Goal: Task Accomplishment & Management: Use online tool/utility

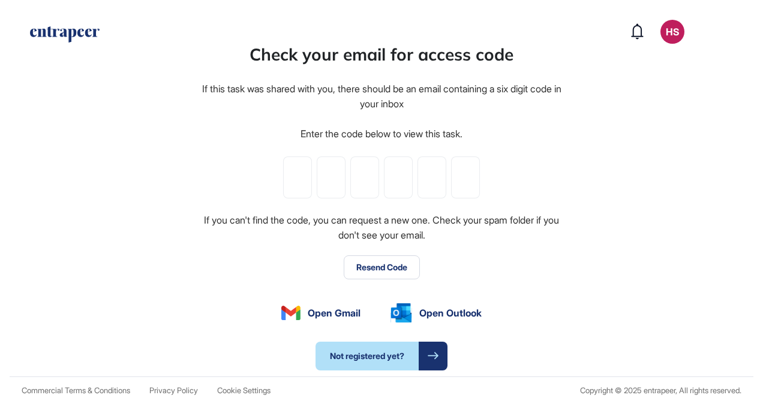
type input "*"
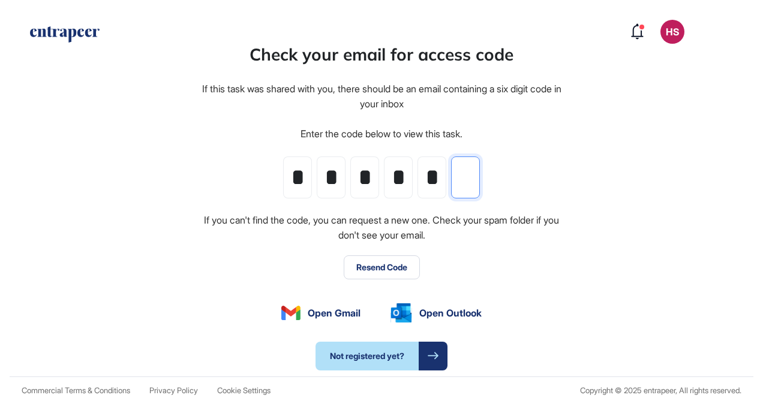
type input "*"
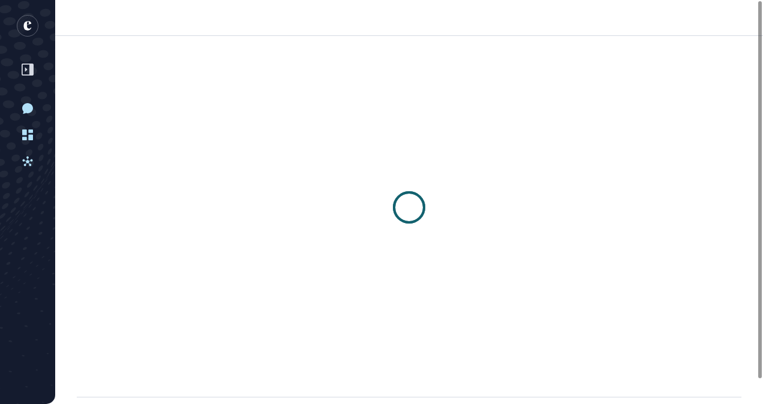
click at [378, 267] on div at bounding box center [409, 208] width 708 height 344
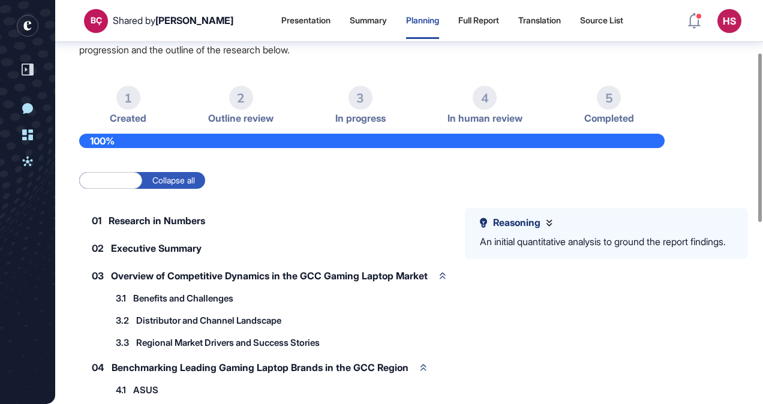
scroll to position [126, 0]
click at [170, 180] on label "Collapse all" at bounding box center [173, 180] width 63 height 17
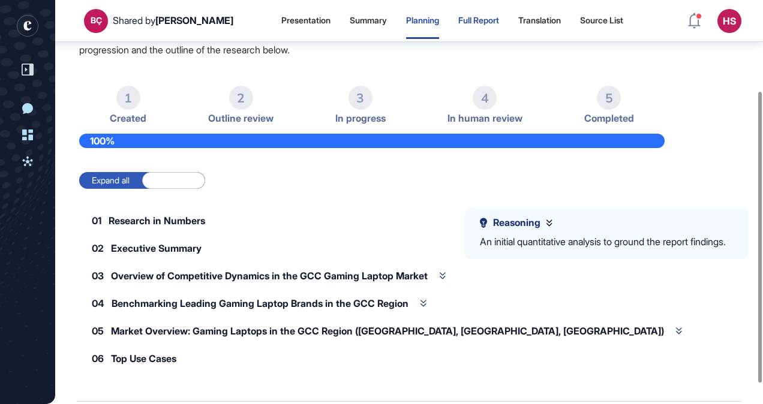
click at [473, 23] on div "Full Report" at bounding box center [478, 21] width 41 height 10
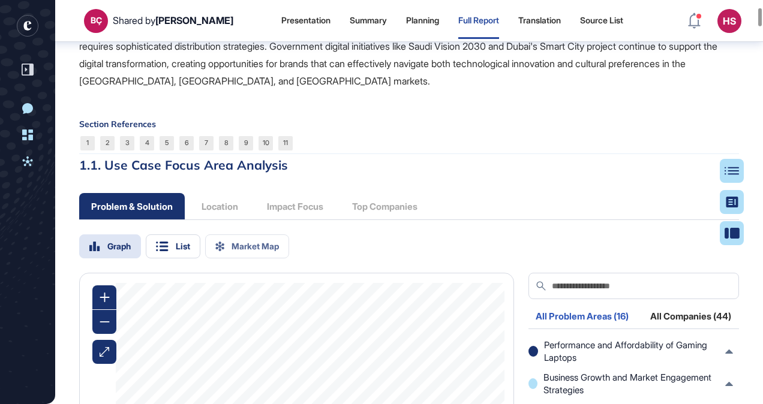
scroll to position [1145, 0]
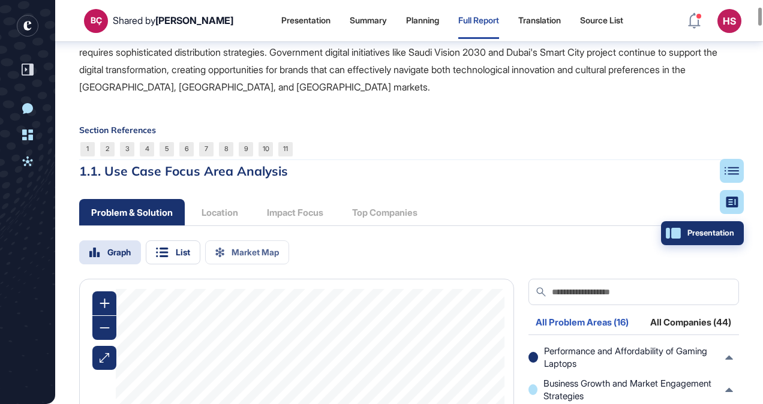
click at [736, 233] on button "Presentation" at bounding box center [702, 233] width 83 height 24
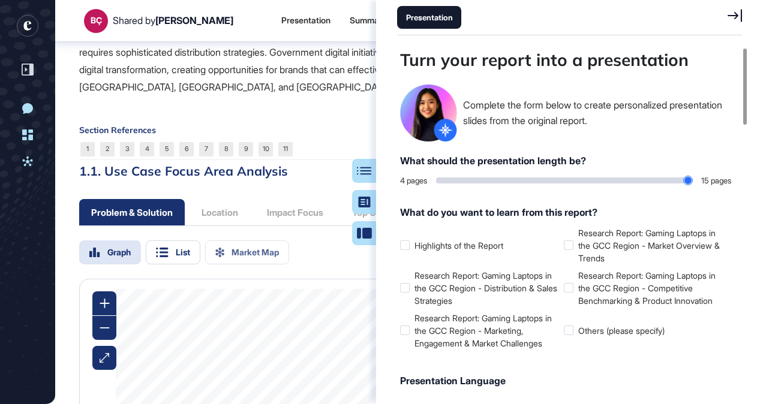
scroll to position [344, 348]
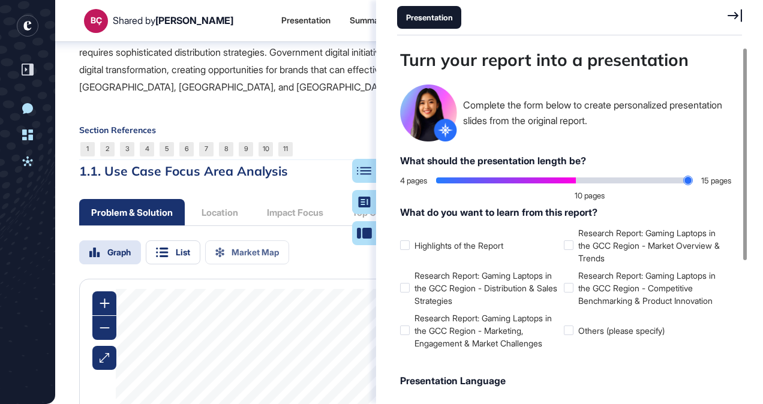
click at [569, 181] on input "range" at bounding box center [564, 181] width 256 height 6
drag, startPoint x: 579, startPoint y: 180, endPoint x: 652, endPoint y: 181, distance: 73.2
type input "**"
click at [652, 181] on input "range" at bounding box center [564, 181] width 256 height 6
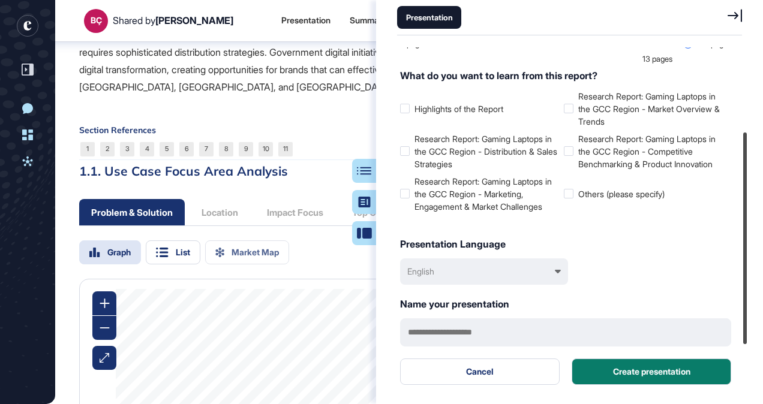
drag, startPoint x: 747, startPoint y: 162, endPoint x: 733, endPoint y: 251, distance: 90.4
click at [743, 249] on div at bounding box center [745, 239] width 4 height 212
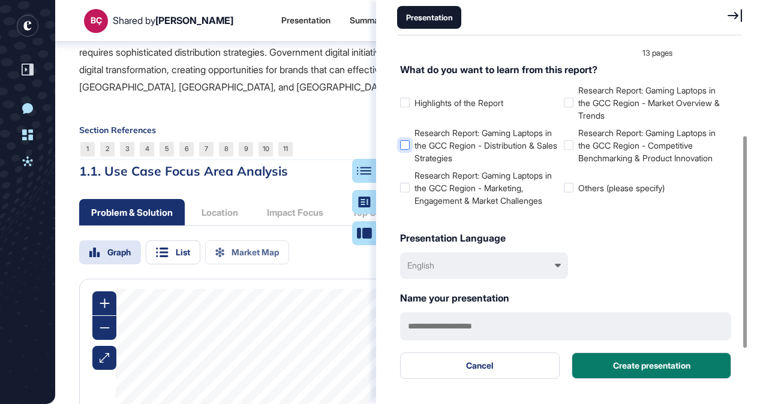
click at [405, 145] on div at bounding box center [405, 145] width 10 height 10
click at [405, 189] on div at bounding box center [405, 188] width 10 height 10
click at [566, 101] on div at bounding box center [569, 103] width 10 height 10
click at [567, 145] on div at bounding box center [569, 145] width 10 height 10
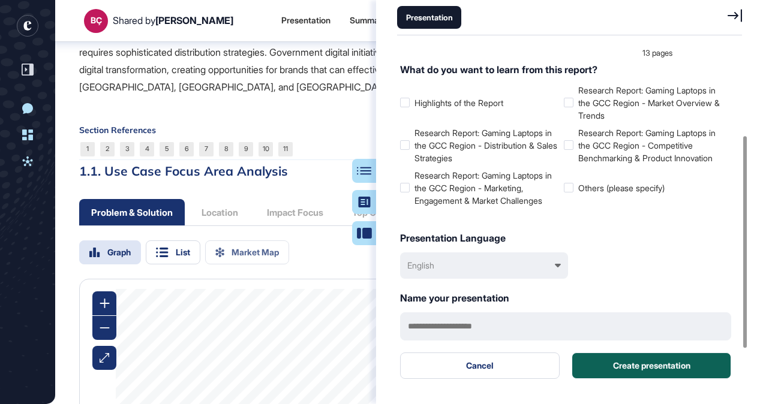
click at [632, 363] on button "Create presentation" at bounding box center [651, 366] width 160 height 26
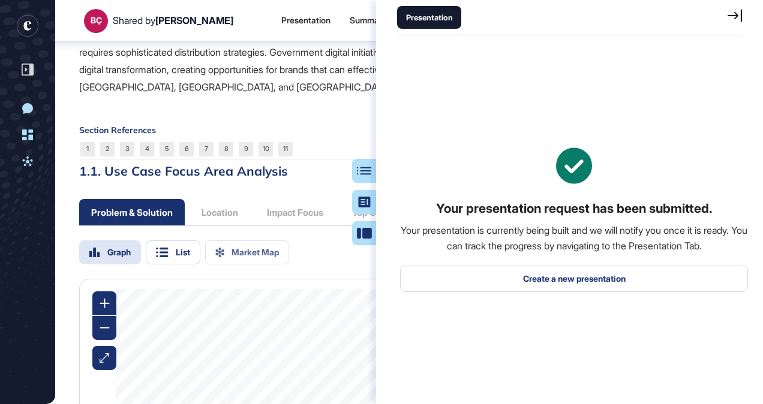
scroll to position [0, 0]
click at [741, 14] on icon at bounding box center [734, 15] width 14 height 13
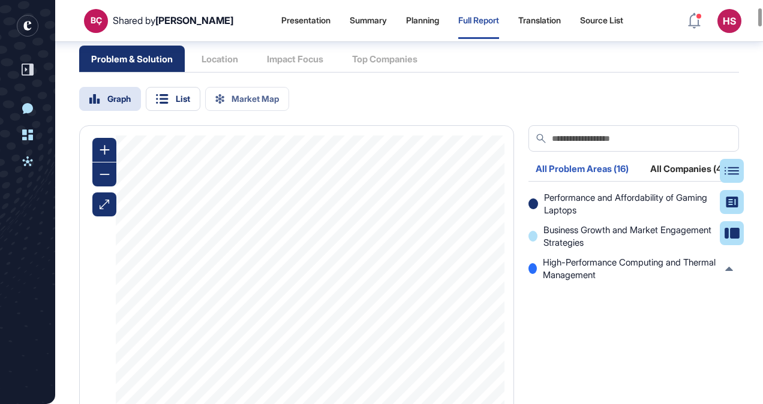
scroll to position [1325, 0]
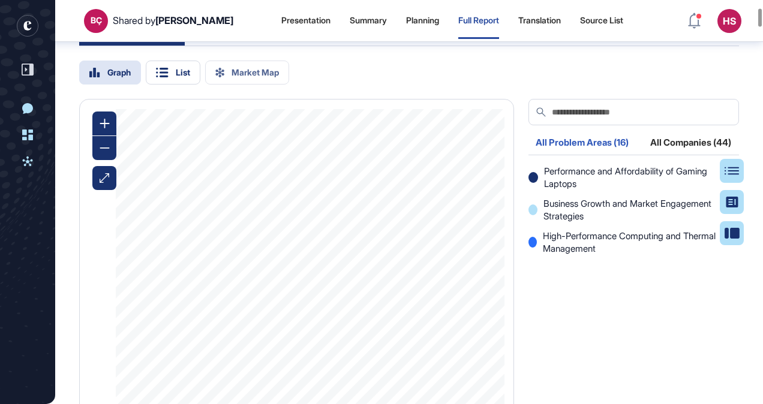
click at [221, 46] on div "Problem & Solution Location Impact Focus Top Companies" at bounding box center [254, 32] width 350 height 26
click at [164, 77] on icon at bounding box center [162, 73] width 13 height 10
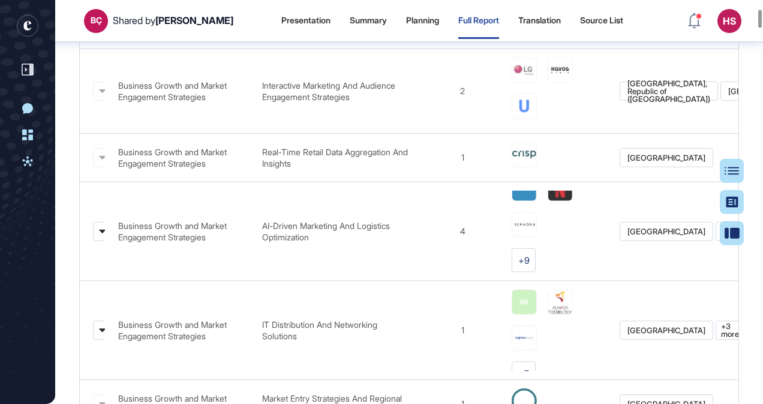
scroll to position [1385, 0]
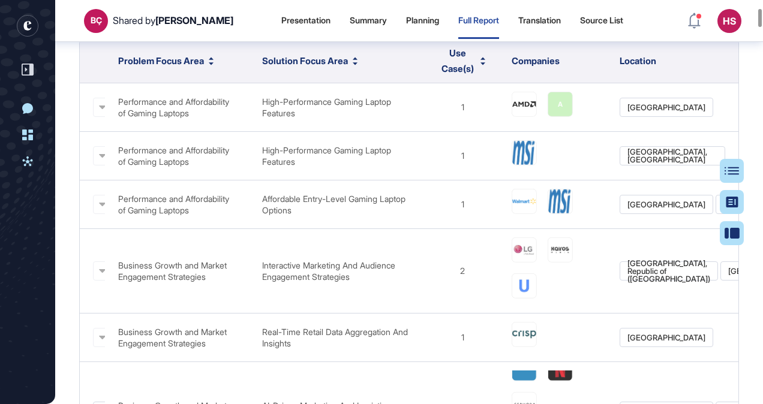
click at [645, 67] on span "Location" at bounding box center [637, 60] width 37 height 11
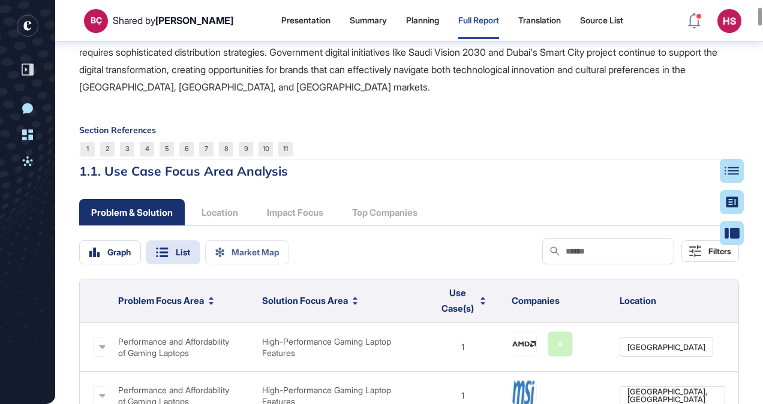
scroll to position [1325, 0]
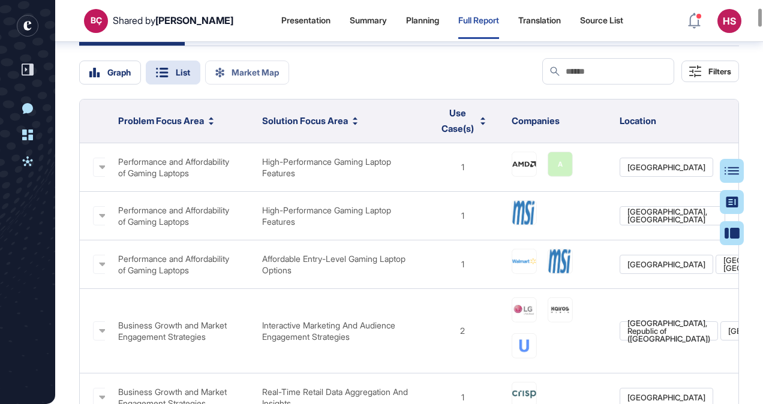
click at [227, 46] on div "Problem & Solution Location Impact Focus Top Companies" at bounding box center [254, 32] width 350 height 26
click at [291, 17] on div "Presentation" at bounding box center [305, 21] width 49 height 10
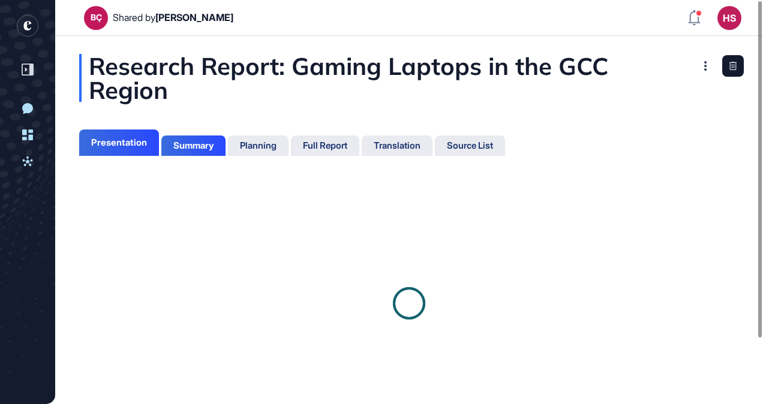
scroll to position [5, 1]
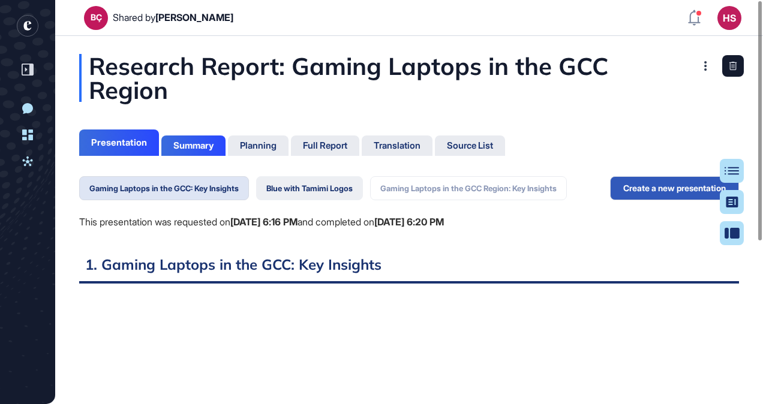
click at [303, 192] on button "Blue with Tamimi Logos" at bounding box center [309, 188] width 107 height 24
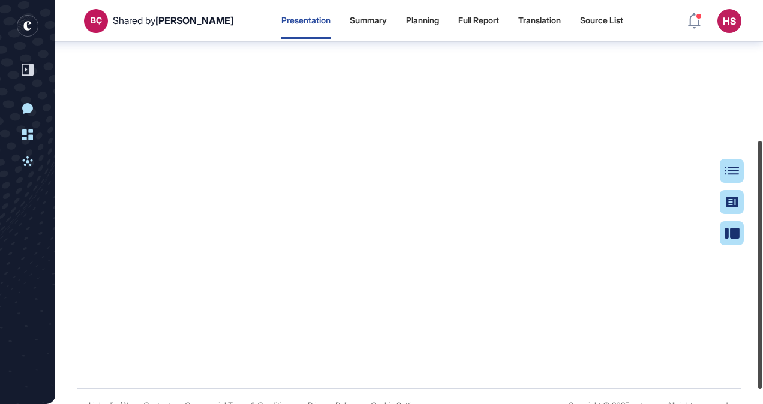
scroll to position [251, 0]
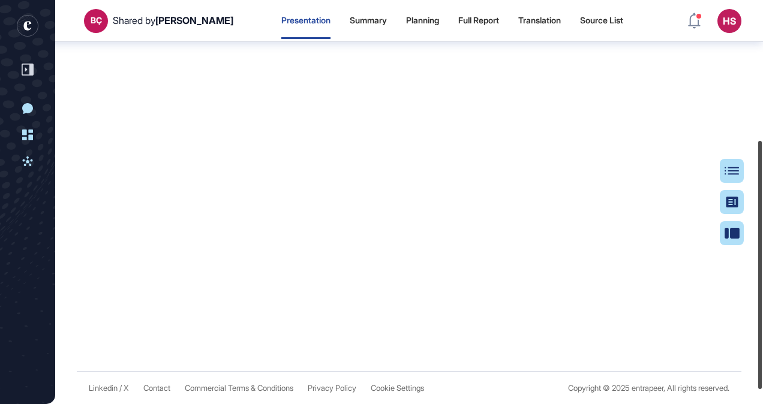
drag, startPoint x: 756, startPoint y: 148, endPoint x: 762, endPoint y: 330, distance: 181.8
click at [762, 330] on html "BÇ Shared by Beril Çiftci Presentation Summary Planning Full Report Translation…" at bounding box center [381, 202] width 763 height 404
click at [762, 321] on html "BÇ Shared by Beril Çiftci Presentation Summary Planning Full Report Translation…" at bounding box center [381, 202] width 763 height 404
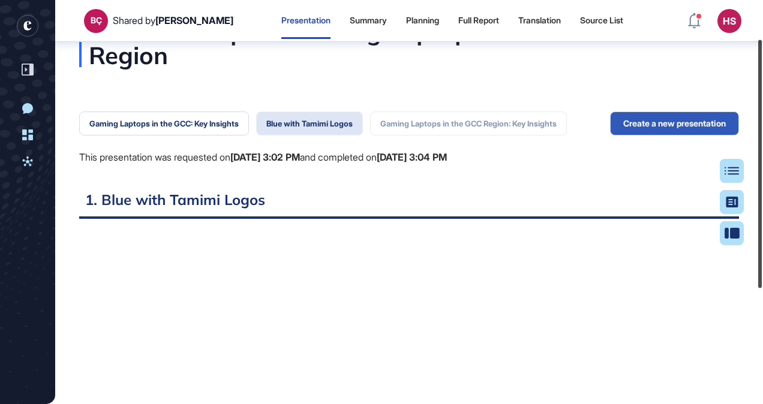
drag, startPoint x: 758, startPoint y: 318, endPoint x: 751, endPoint y: 194, distance: 124.3
click at [751, 194] on div "BÇ Shared by Beril Çiftci Presentation Summary Planning Full Report Translation…" at bounding box center [381, 202] width 763 height 404
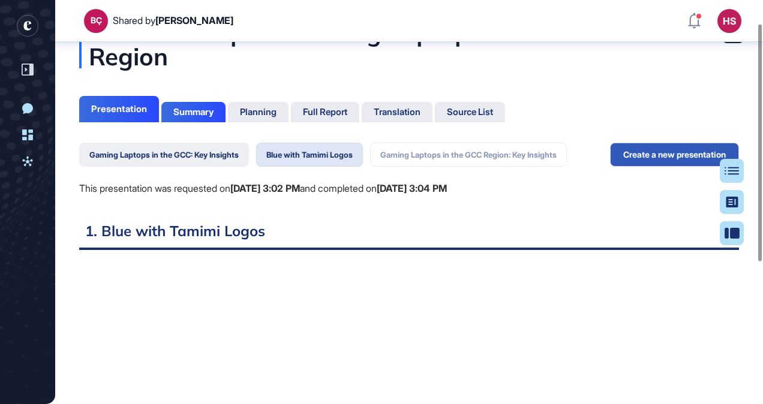
click at [181, 152] on button "Gaming Laptops in the GCC: Key Insights" at bounding box center [164, 155] width 170 height 24
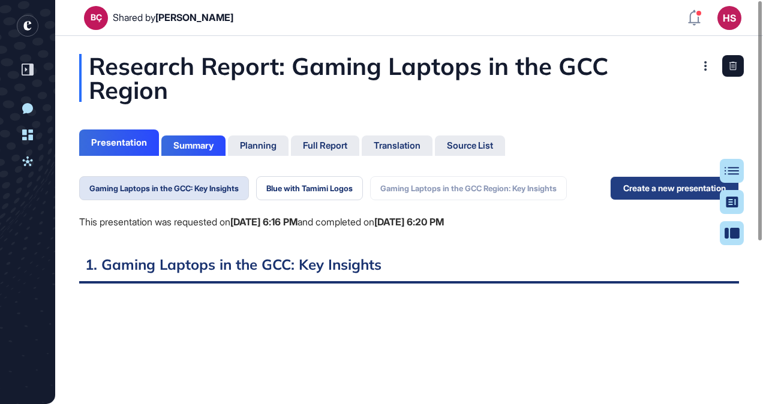
click at [621, 188] on button "Create a new presentation" at bounding box center [674, 188] width 129 height 24
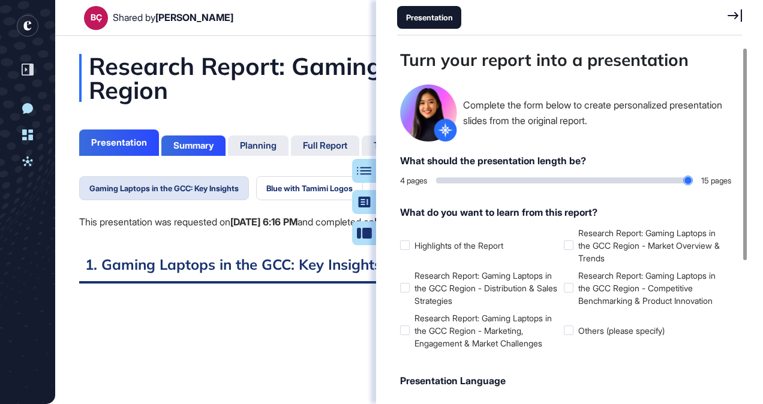
click at [332, 22] on header "BÇ Shared by Beril Çiftci HS Dashboard Profile My Content Request More Data" at bounding box center [381, 18] width 763 height 36
click at [734, 14] on icon at bounding box center [734, 15] width 14 height 13
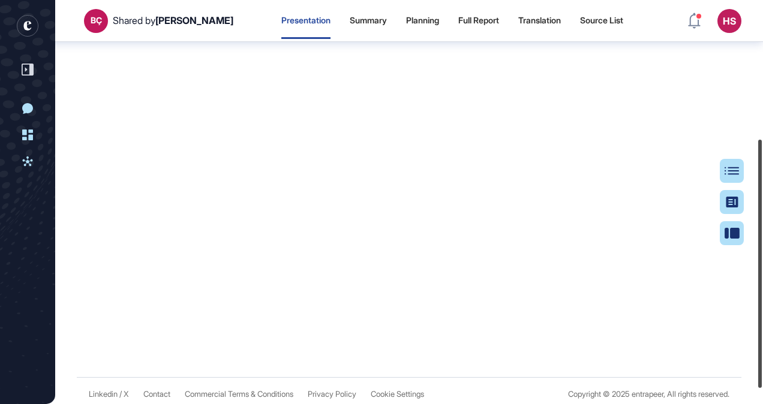
scroll to position [251, 0]
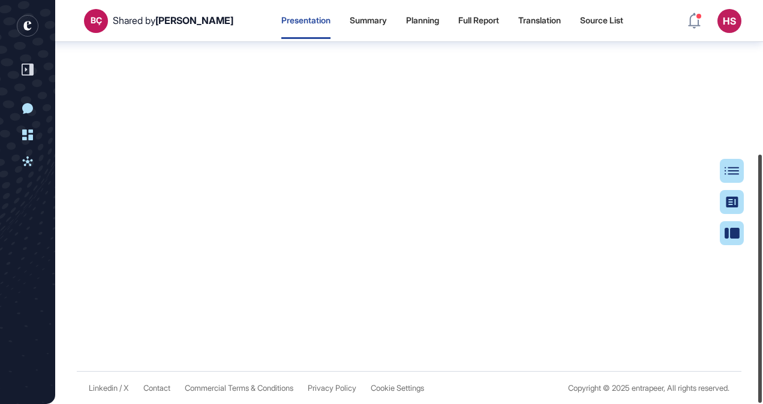
drag, startPoint x: 759, startPoint y: 89, endPoint x: 762, endPoint y: 293, distance: 203.9
click at [762, 293] on div at bounding box center [760, 279] width 4 height 248
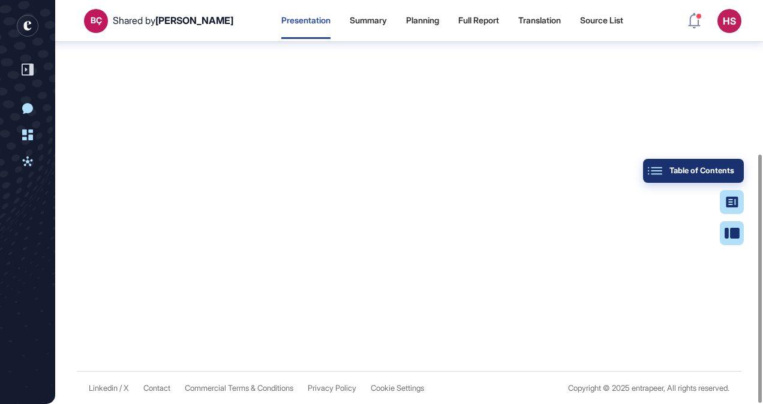
click at [729, 171] on div "Table of Contents" at bounding box center [693, 171] width 82 height 10
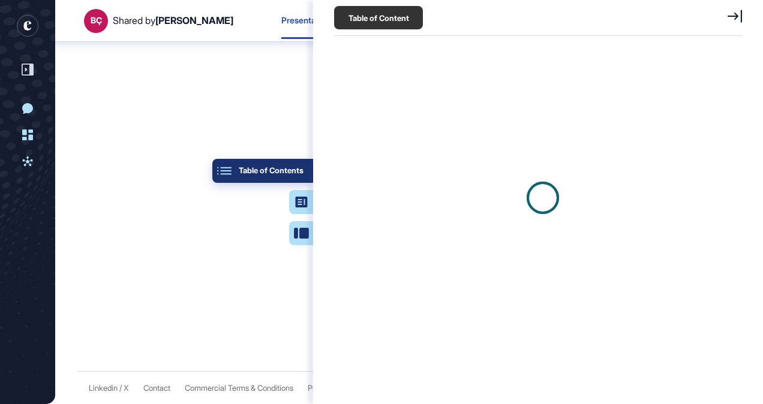
scroll to position [5, 1]
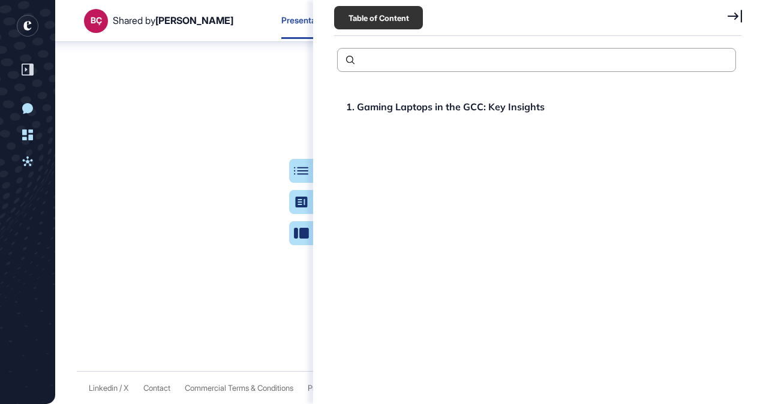
click at [728, 18] on icon at bounding box center [734, 16] width 14 height 13
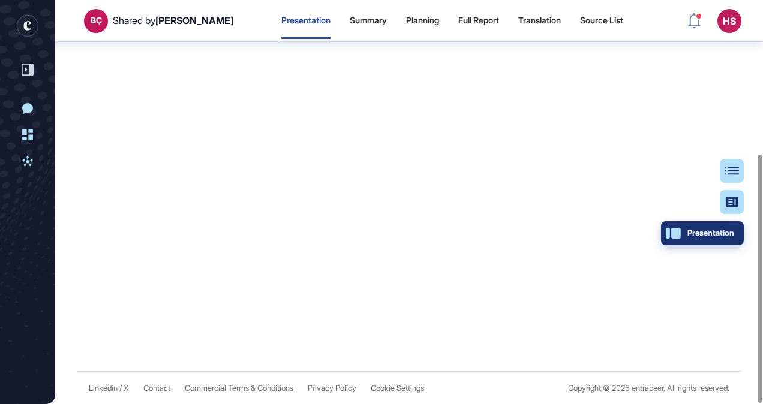
click at [732, 229] on div "Presentation" at bounding box center [702, 233] width 64 height 10
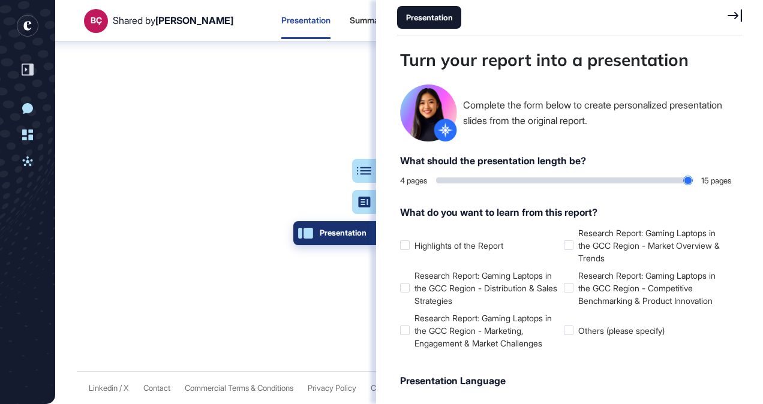
scroll to position [344, 348]
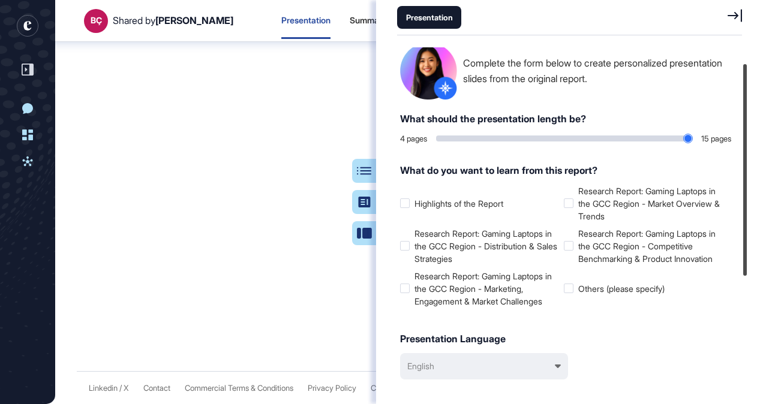
drag, startPoint x: 745, startPoint y: 185, endPoint x: 754, endPoint y: 210, distance: 27.0
click at [754, 210] on div "Turn your report into a presentation Complete the form below to create personal…" at bounding box center [569, 219] width 387 height 344
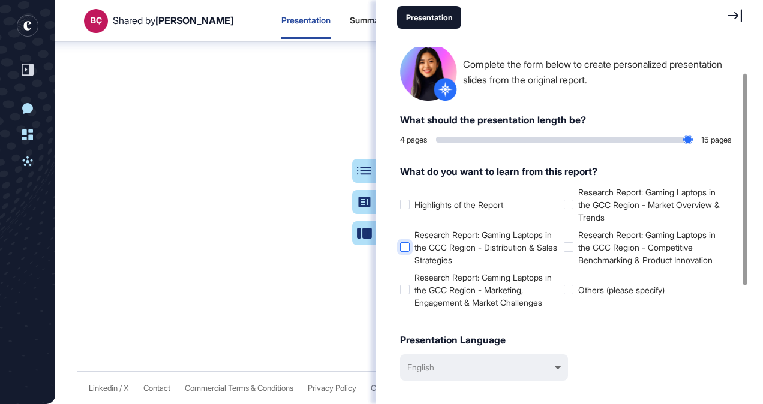
click at [407, 252] on label "Research Report: Gaming Laptops in the GCC Region - Distribution & Sales Strate…" at bounding box center [479, 247] width 159 height 38
click at [405, 287] on div at bounding box center [405, 290] width 10 height 10
click at [568, 204] on div at bounding box center [569, 205] width 10 height 10
click at [568, 248] on div at bounding box center [569, 247] width 10 height 10
drag, startPoint x: 440, startPoint y: 139, endPoint x: 581, endPoint y: 137, distance: 141.5
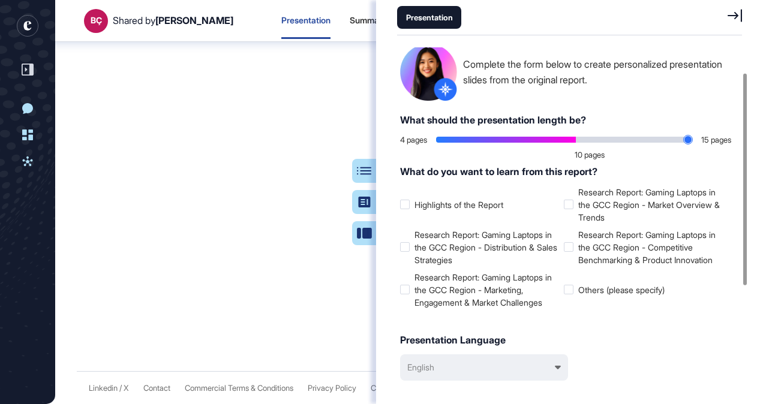
type input "**"
click at [581, 137] on input "range" at bounding box center [564, 140] width 256 height 6
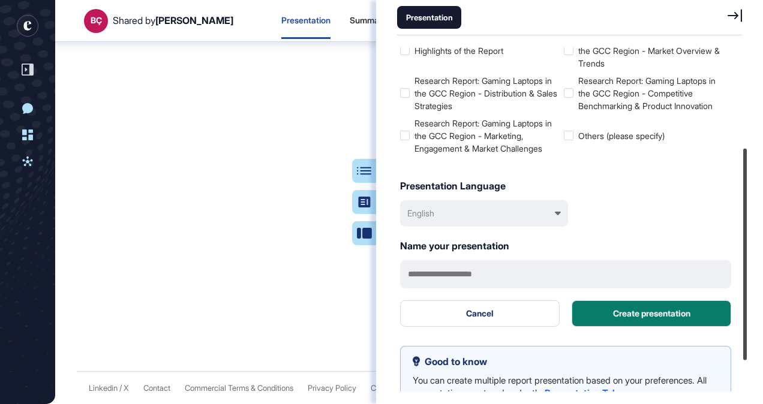
scroll to position [212, 0]
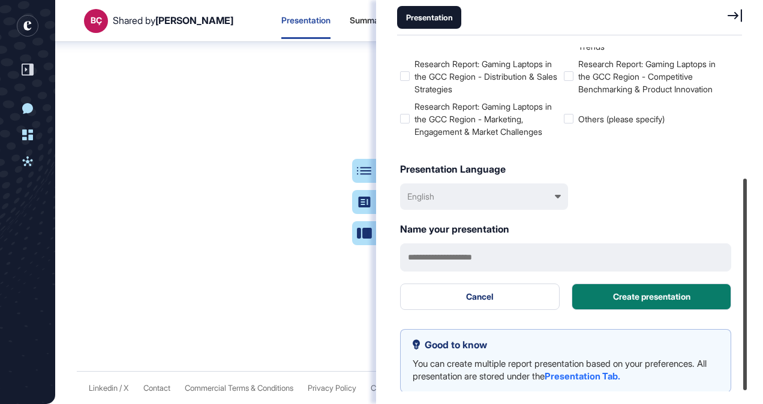
drag, startPoint x: 745, startPoint y: 107, endPoint x: 762, endPoint y: 226, distance: 119.9
click at [762, 226] on html "BÇ Shared by Beril Çiftci Presentation Summary Planning Full Report Translation…" at bounding box center [381, 202] width 763 height 404
click at [556, 193] on div "English" at bounding box center [484, 197] width 168 height 26
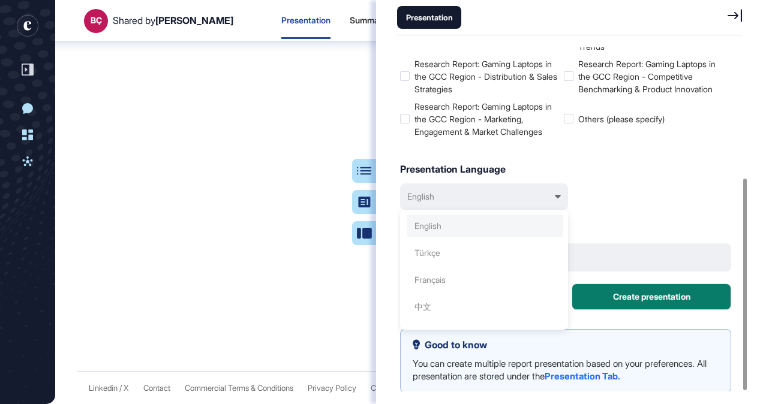
click at [505, 242] on div "English" at bounding box center [485, 253] width 156 height 22
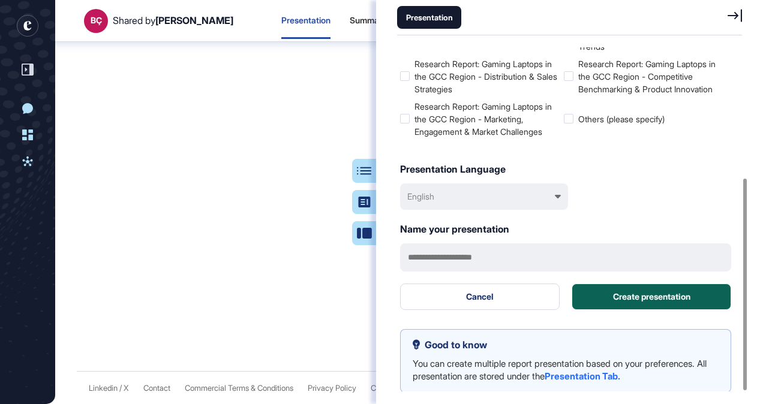
click at [656, 300] on button "Create presentation" at bounding box center [651, 297] width 160 height 26
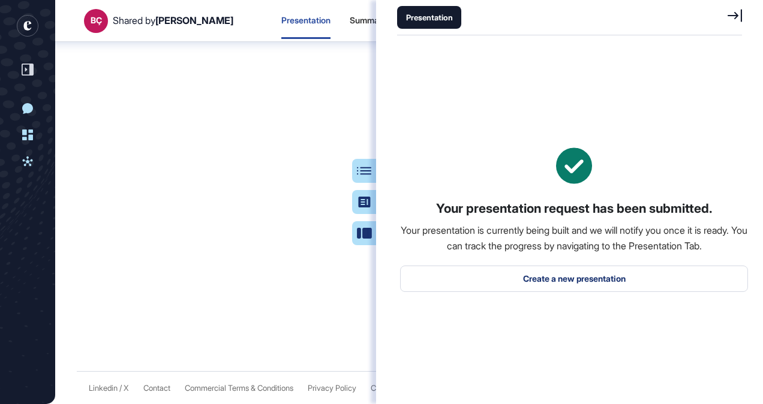
scroll to position [0, 0]
click at [32, 74] on icon at bounding box center [28, 70] width 12 height 12
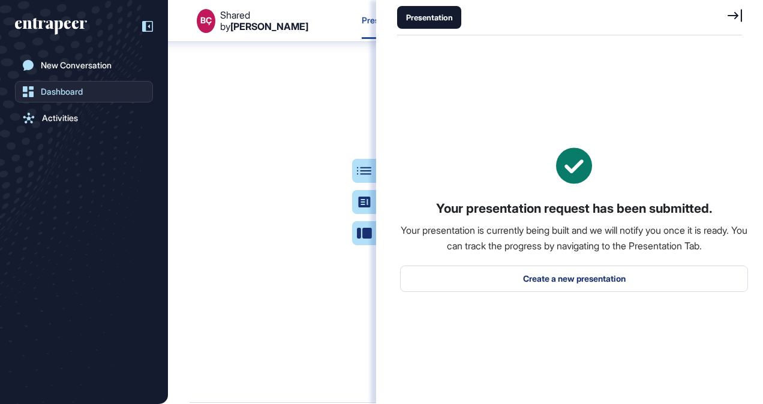
click at [55, 90] on div "Dashboard" at bounding box center [62, 92] width 42 height 10
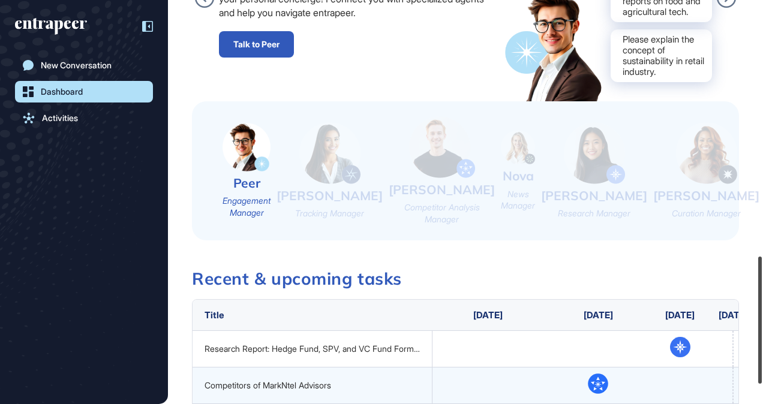
drag, startPoint x: 760, startPoint y: 62, endPoint x: 700, endPoint y: 148, distance: 104.2
click at [700, 148] on div "HS Dashboard Profile My Content Request More Data [DATE] Good evening, Hande. N…" at bounding box center [381, 202] width 763 height 404
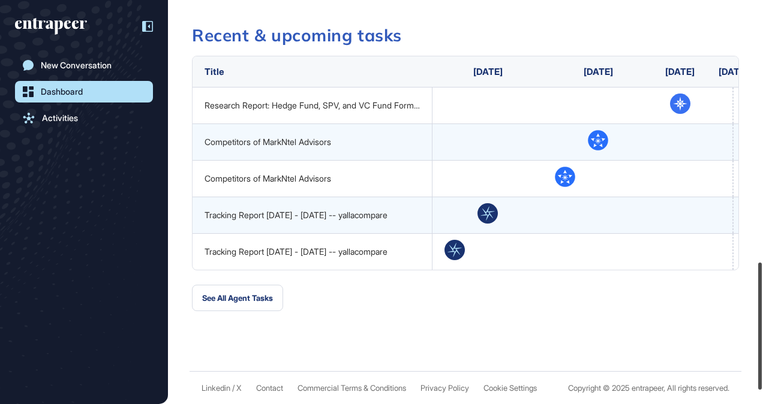
scroll to position [871, 0]
drag, startPoint x: 759, startPoint y: 123, endPoint x: 762, endPoint y: 435, distance: 311.8
click at [762, 404] on html "HS Dashboard Profile My Content Request More Data [DATE] Good evening, Hande. N…" at bounding box center [381, 202] width 763 height 404
click at [56, 125] on link "Activities" at bounding box center [84, 118] width 138 height 22
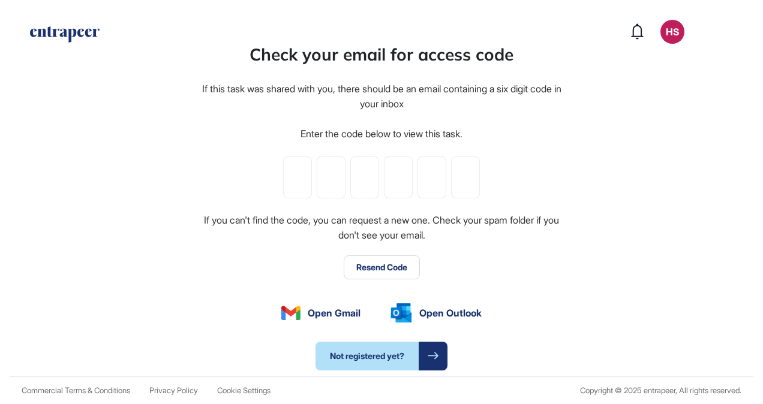
type input "*"
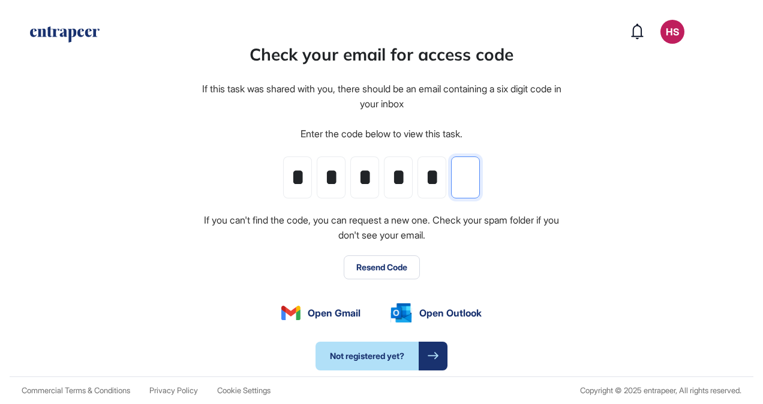
type input "*"
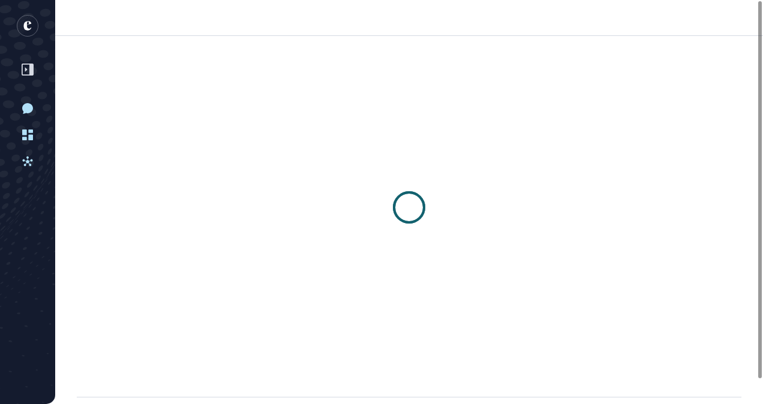
scroll to position [1, 1]
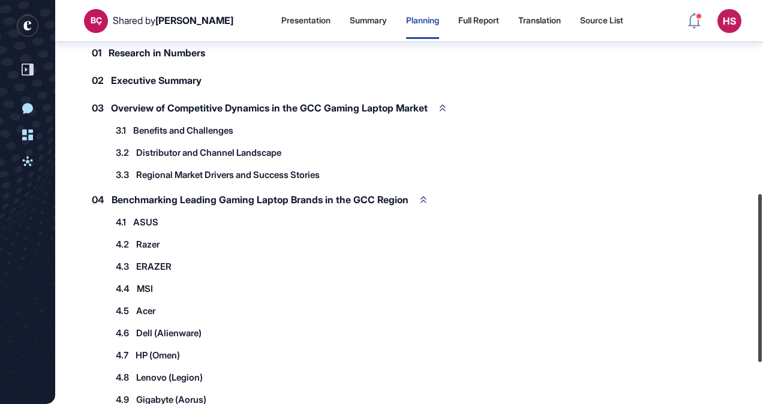
drag, startPoint x: 760, startPoint y: 97, endPoint x: 761, endPoint y: 219, distance: 121.7
click at [761, 219] on div at bounding box center [760, 278] width 4 height 168
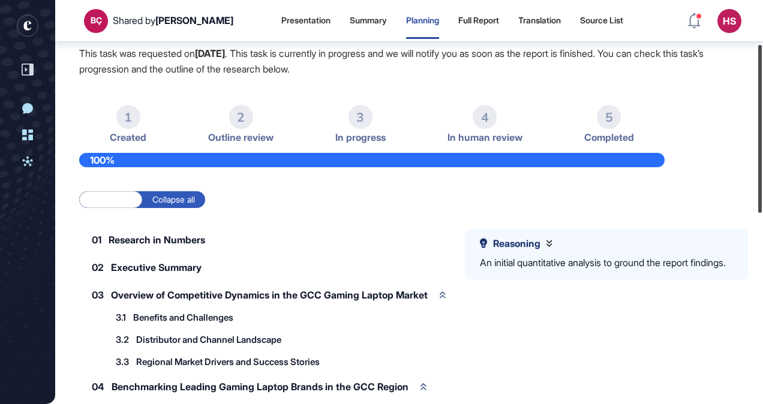
scroll to position [105, 0]
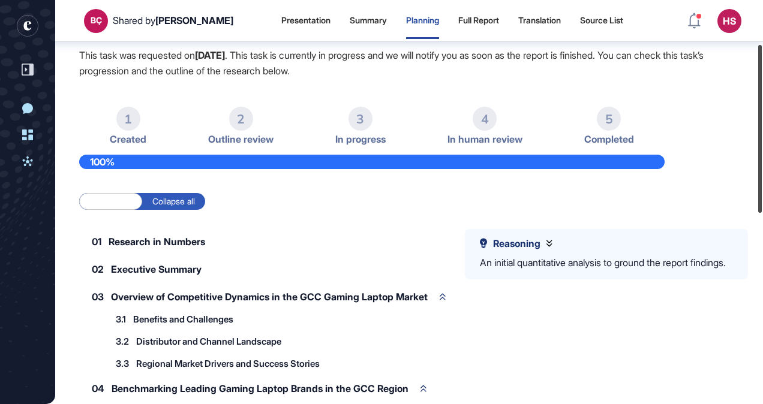
drag, startPoint x: 759, startPoint y: 227, endPoint x: 752, endPoint y: 123, distance: 104.0
click at [752, 123] on div "BÇ Shared by [PERSON_NAME] Presentation Summary Planning Full Report Translatio…" at bounding box center [381, 202] width 763 height 404
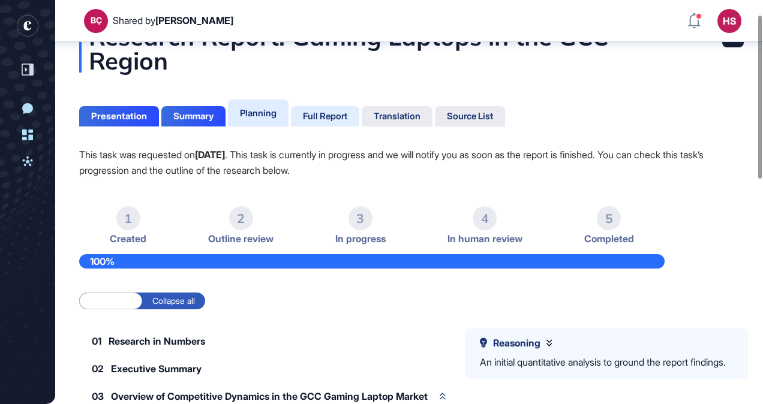
click at [338, 119] on div "Full Report" at bounding box center [325, 116] width 44 height 11
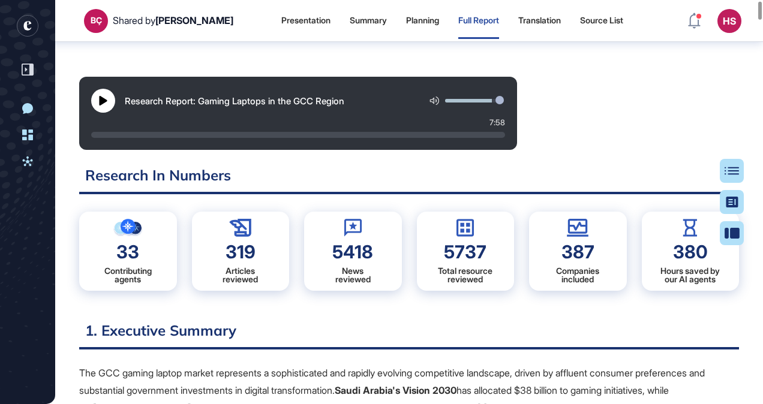
scroll to position [78, 0]
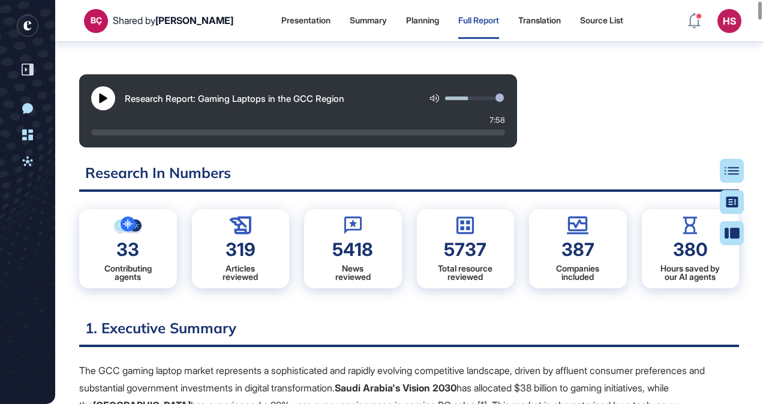
drag, startPoint x: 490, startPoint y: 97, endPoint x: 425, endPoint y: 103, distance: 65.0
type input "*"
click at [445, 100] on input "range" at bounding box center [474, 99] width 59 height 4
click at [25, 131] on icon at bounding box center [27, 135] width 11 height 11
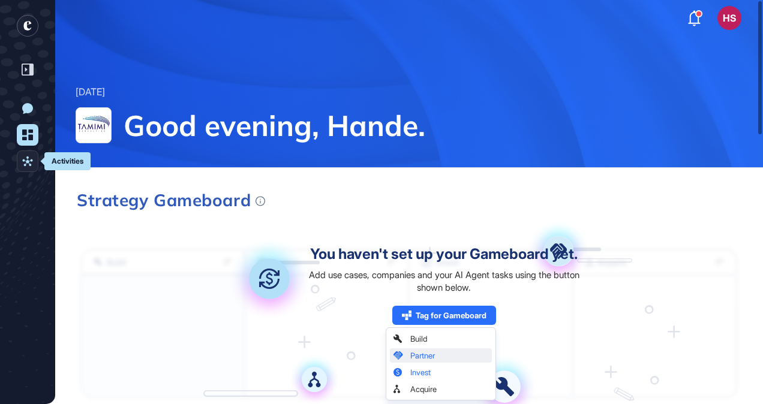
click at [23, 158] on icon at bounding box center [27, 161] width 11 height 11
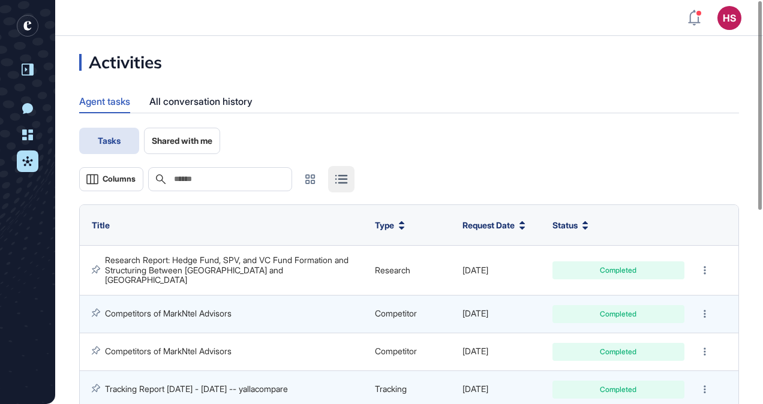
click at [33, 69] on icon at bounding box center [28, 70] width 12 height 12
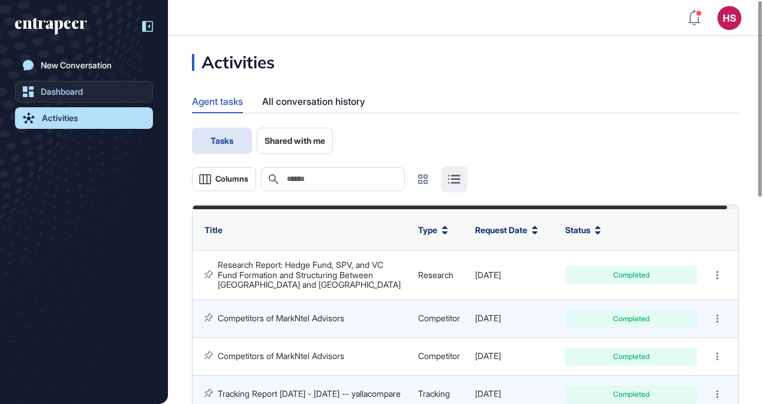
click at [58, 92] on div "Dashboard" at bounding box center [62, 92] width 42 height 10
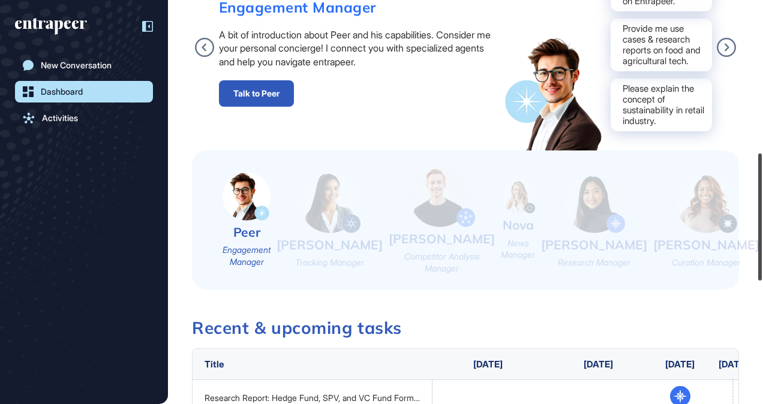
drag, startPoint x: 759, startPoint y: 83, endPoint x: 751, endPoint y: 218, distance: 135.8
click at [751, 218] on div "HS Dashboard Profile My Content Request More Data [DATE] Good evening, Hande. N…" at bounding box center [381, 202] width 763 height 404
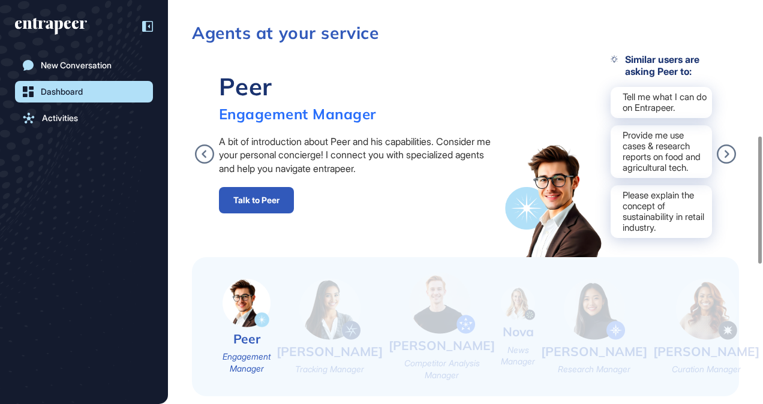
click at [148, 32] on div at bounding box center [141, 26] width 23 height 23
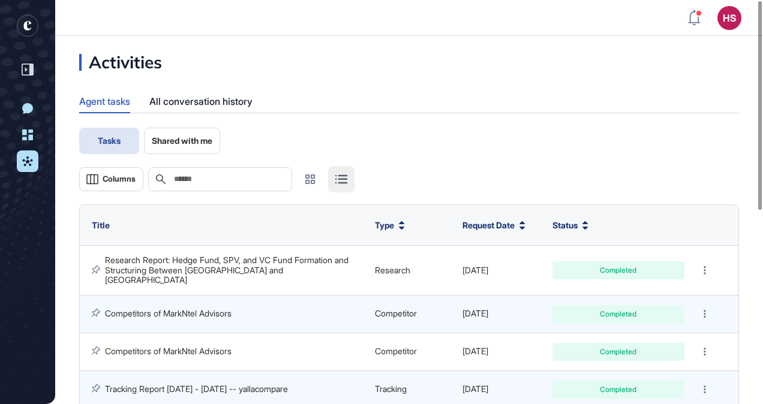
click at [174, 136] on span "Shared with me" at bounding box center [182, 141] width 61 height 10
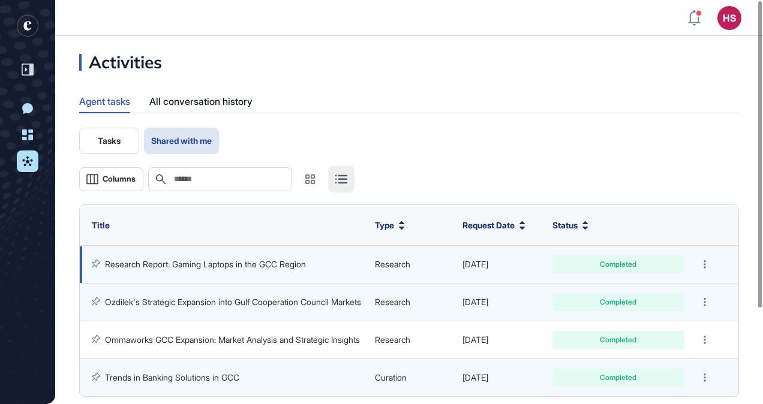
click at [207, 275] on td "Research Report: Gaming Laptops in the GCC Region" at bounding box center [224, 265] width 289 height 38
click at [203, 268] on link "Research Report: Gaming Laptops in the GCC Region" at bounding box center [205, 264] width 201 height 10
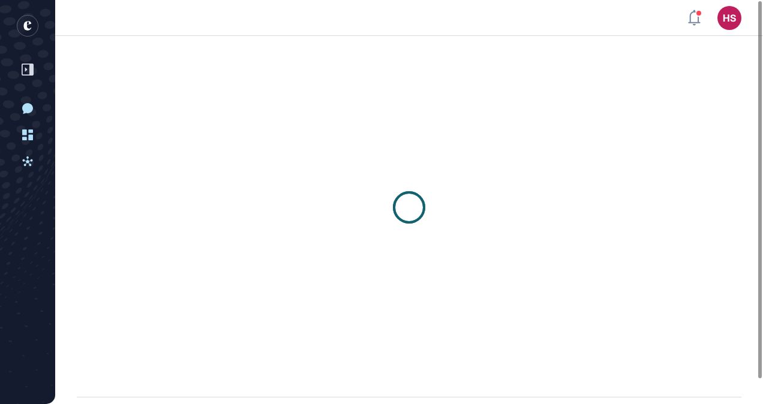
click at [203, 268] on div at bounding box center [409, 208] width 708 height 344
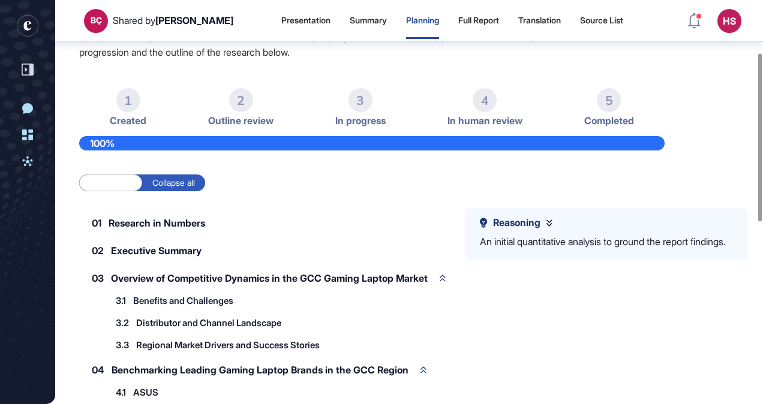
scroll to position [126, 0]
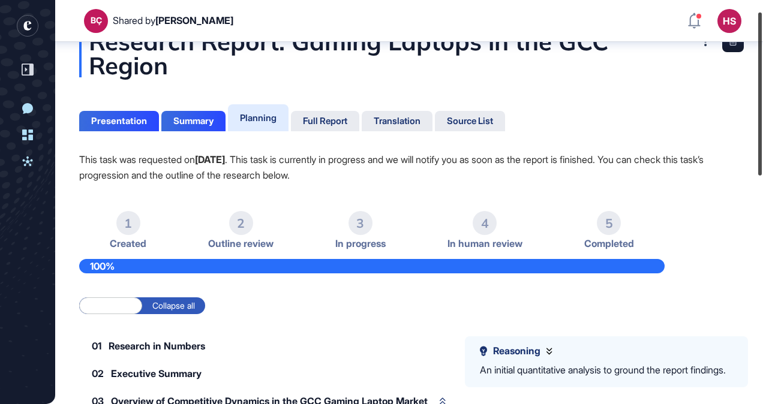
drag, startPoint x: 759, startPoint y: 106, endPoint x: 754, endPoint y: 66, distance: 39.8
click at [758, 66] on div at bounding box center [760, 94] width 4 height 163
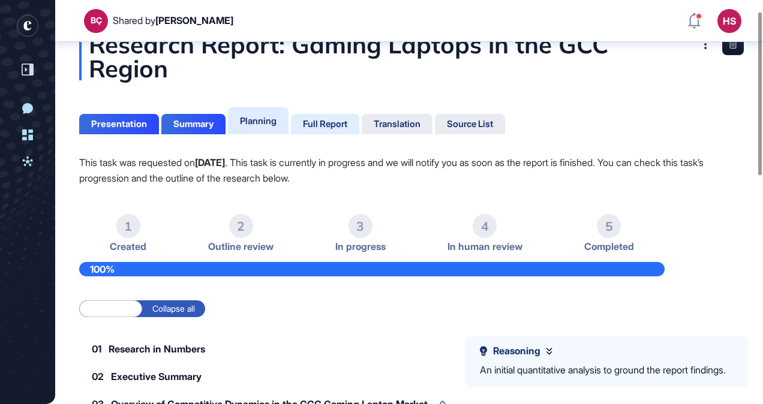
click at [324, 119] on div "Full Report" at bounding box center [325, 124] width 44 height 11
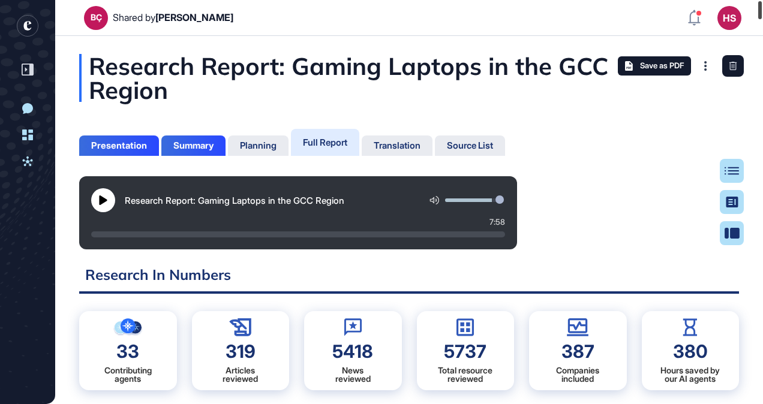
drag, startPoint x: 761, startPoint y: 10, endPoint x: 753, endPoint y: -13, distance: 24.1
click at [753, 0] on html "BÇ Shared by [PERSON_NAME] HS Dashboard Profile My Content Request More Data Ne…" at bounding box center [381, 202] width 763 height 404
click at [662, 67] on span "Save as PDF" at bounding box center [662, 66] width 44 height 10
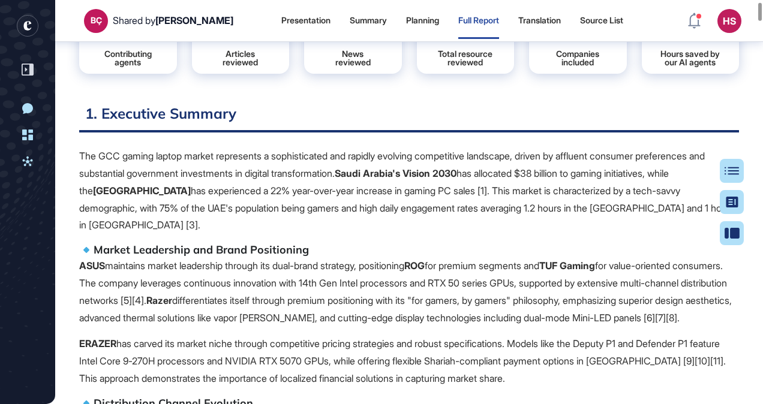
scroll to position [294, 0]
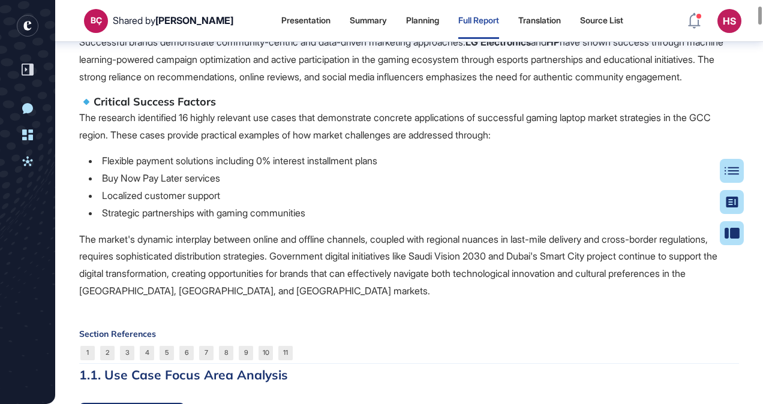
scroll to position [965, 0]
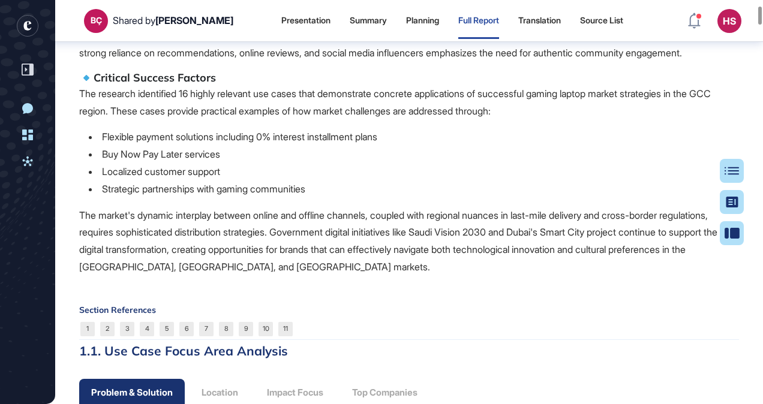
click at [109, 146] on li "Flexible payment solutions including 0% interest installment plans" at bounding box center [414, 136] width 650 height 17
drag, startPoint x: 109, startPoint y: 158, endPoint x: 573, endPoint y: 200, distance: 465.4
click at [573, 198] on li "Strategic partnerships with gaming communities" at bounding box center [414, 189] width 650 height 17
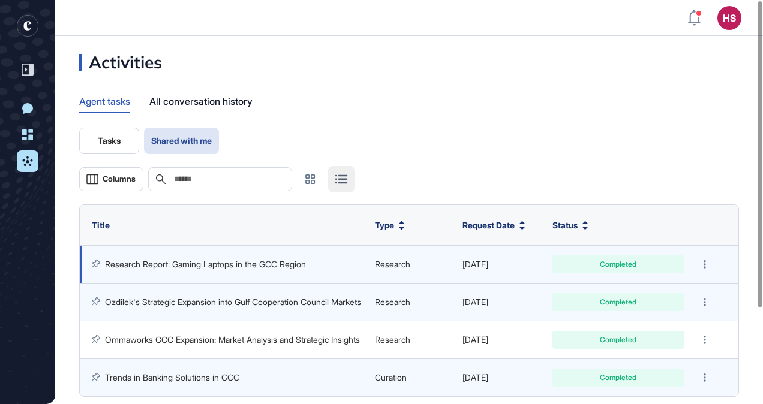
click at [197, 271] on td "Research Report: Gaming Laptops in the GCC Region" at bounding box center [224, 265] width 289 height 38
click at [199, 266] on link "Research Report: Gaming Laptops in the GCC Region" at bounding box center [205, 264] width 201 height 10
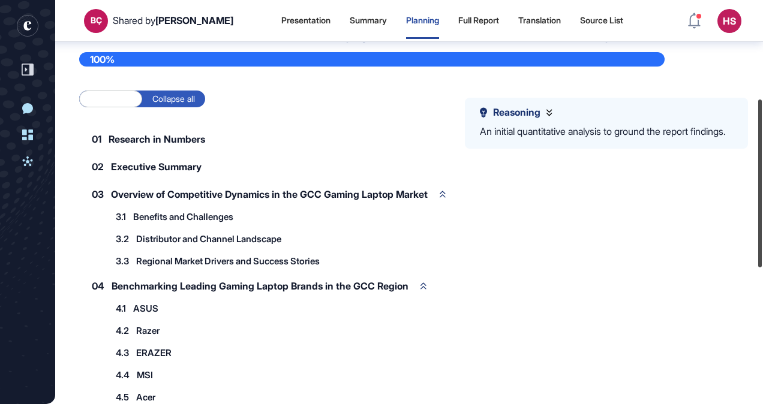
drag, startPoint x: 762, startPoint y: 84, endPoint x: 739, endPoint y: 153, distance: 72.8
click at [739, 153] on div "BÇ Shared by [PERSON_NAME] Presentation Summary Planning Full Report Translatio…" at bounding box center [381, 202] width 763 height 404
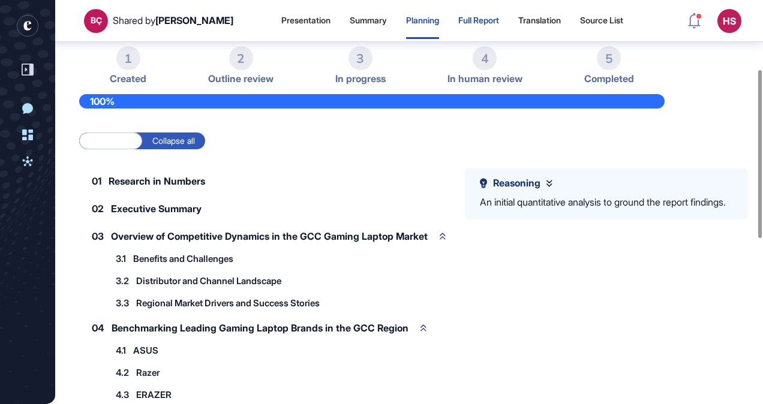
click at [475, 17] on div "Full Report" at bounding box center [478, 21] width 41 height 10
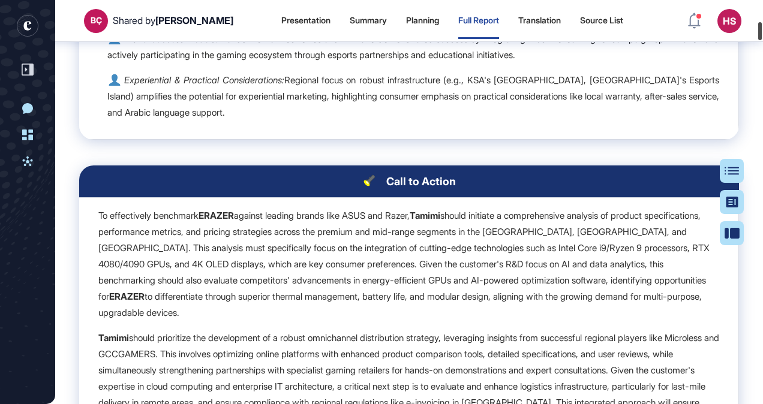
scroll to position [4035, 0]
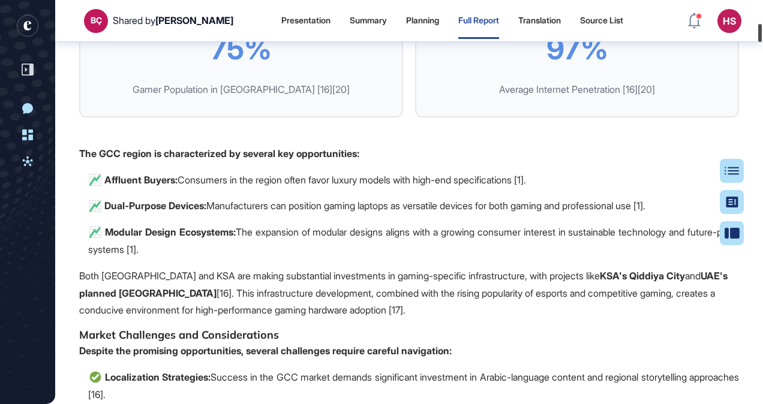
drag, startPoint x: 759, startPoint y: 4, endPoint x: 763, endPoint y: 26, distance: 23.1
click at [762, 26] on html "BÇ Shared by [PERSON_NAME] Presentation Summary Planning Full Report Translatio…" at bounding box center [381, 202] width 763 height 404
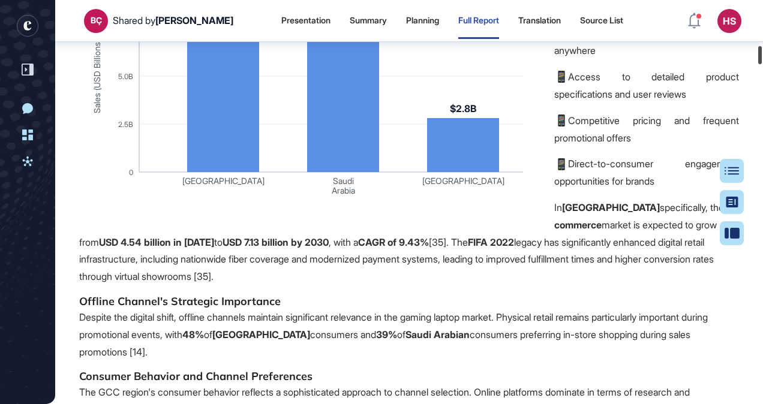
scroll to position [7964, 0]
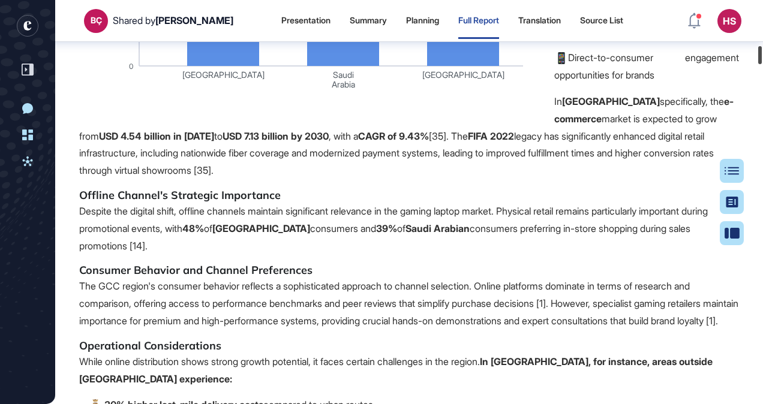
drag, startPoint x: 758, startPoint y: 33, endPoint x: 764, endPoint y: 55, distance: 23.0
click at [762, 55] on html "BÇ Shared by [PERSON_NAME] Presentation Summary Planning Full Report Translatio…" at bounding box center [381, 202] width 763 height 404
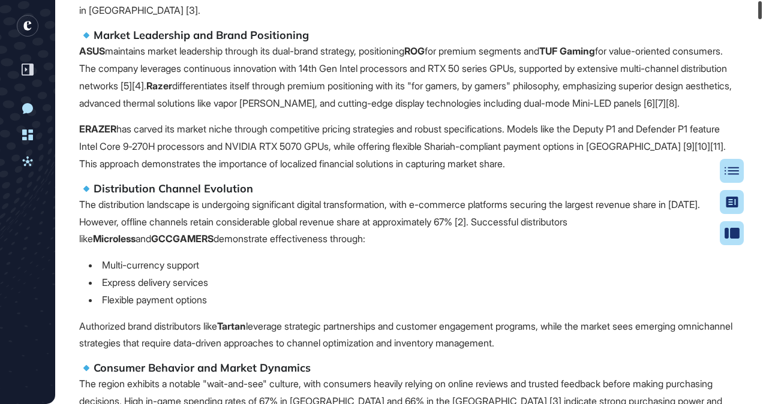
scroll to position [0, 0]
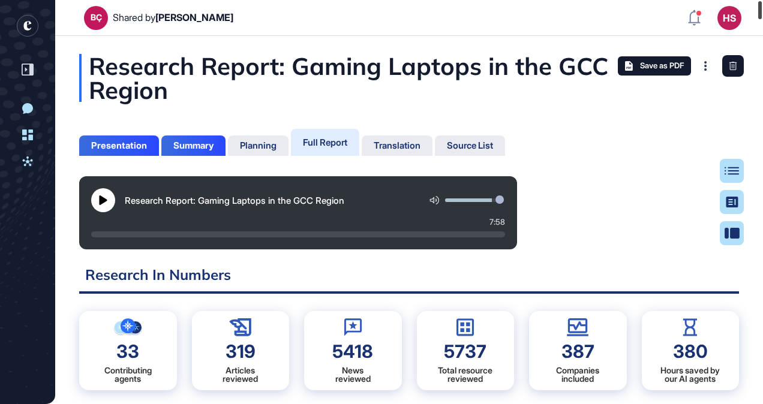
drag, startPoint x: 761, startPoint y: 56, endPoint x: 759, endPoint y: 2, distance: 54.0
click at [759, 2] on div at bounding box center [760, 10] width 4 height 18
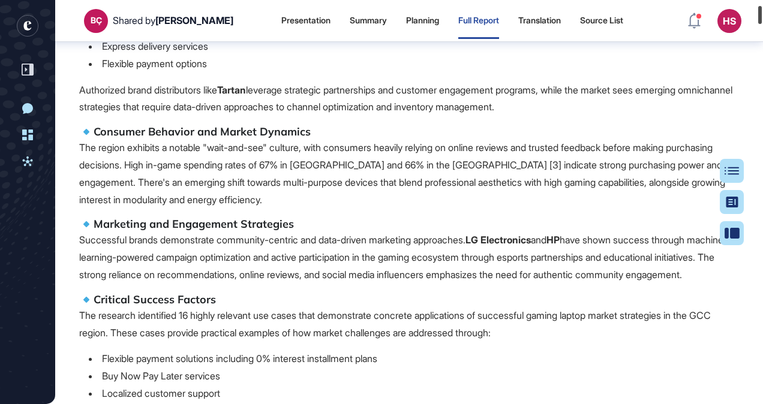
scroll to position [850, 0]
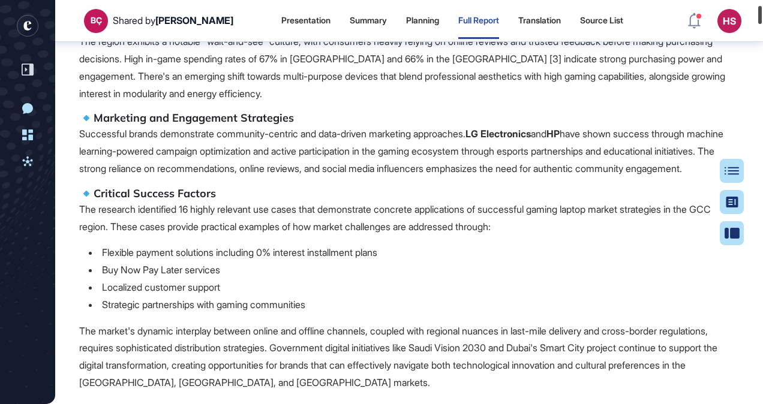
click at [762, 12] on div at bounding box center [760, 15] width 4 height 18
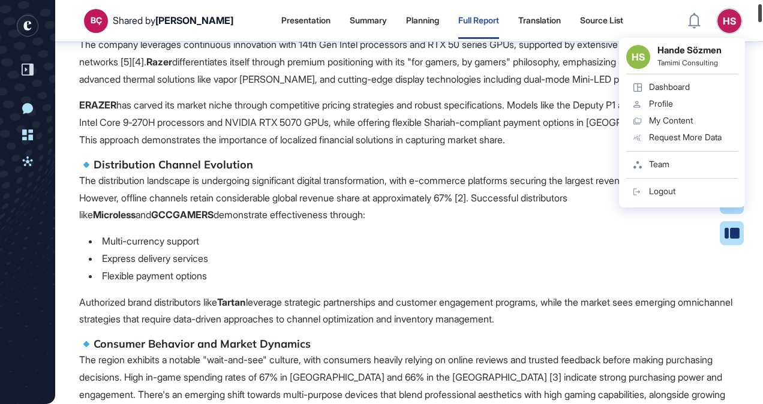
scroll to position [637, 0]
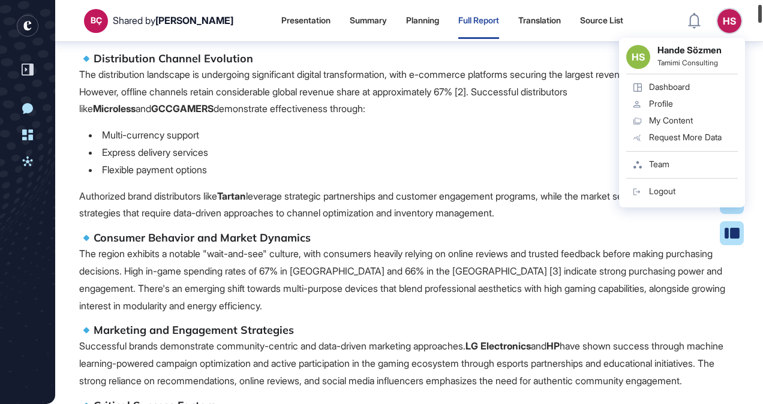
click at [762, 13] on html "BÇ Shared by [PERSON_NAME] Presentation Summary Planning Full Report Translatio…" at bounding box center [381, 202] width 763 height 404
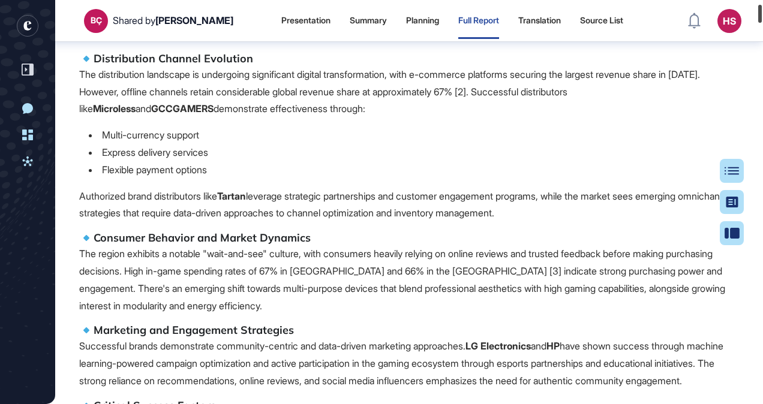
click at [758, 8] on div at bounding box center [760, 14] width 4 height 18
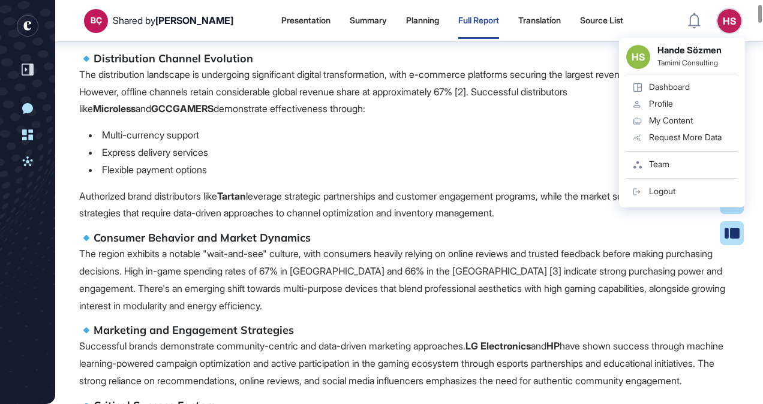
click at [401, 151] on li "Express delivery services" at bounding box center [414, 152] width 650 height 17
click at [324, 68] on p "The distribution landscape is undergoing significant digital transformation, wi…" at bounding box center [409, 92] width 660 height 52
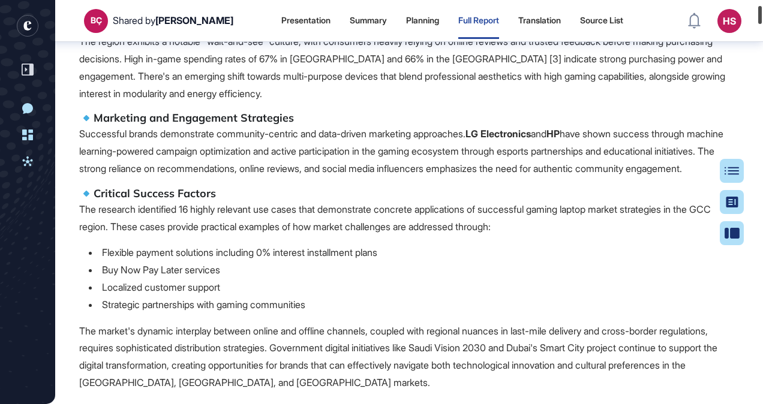
scroll to position [744, 0]
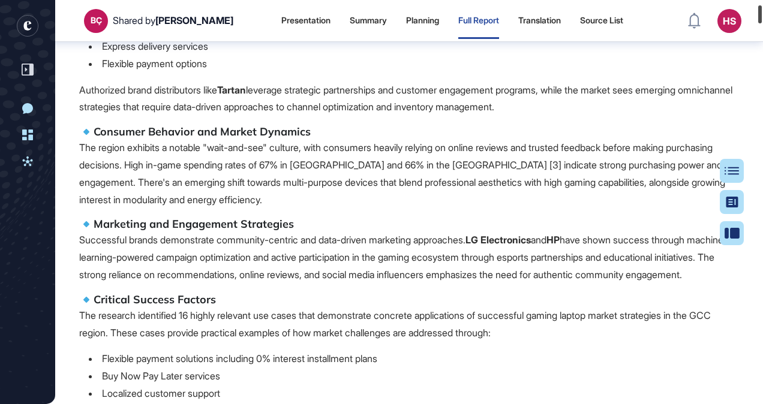
click at [760, 14] on div at bounding box center [760, 14] width 4 height 18
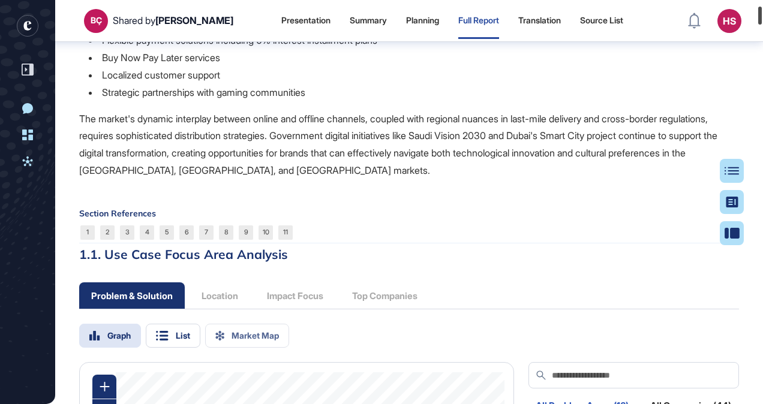
click at [759, 22] on div at bounding box center [760, 16] width 4 height 18
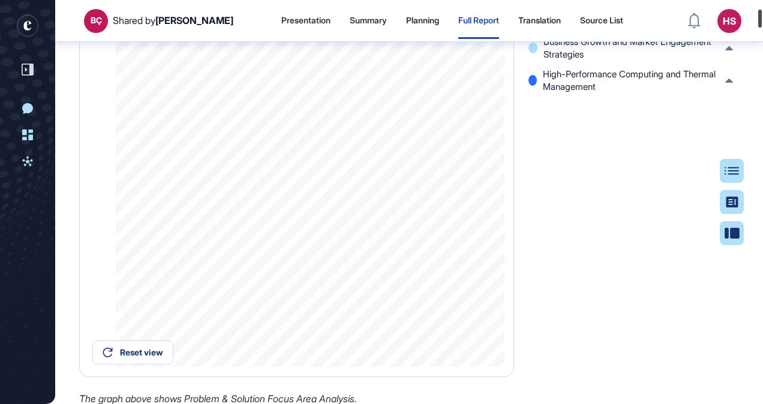
click at [759, 15] on div at bounding box center [760, 19] width 4 height 18
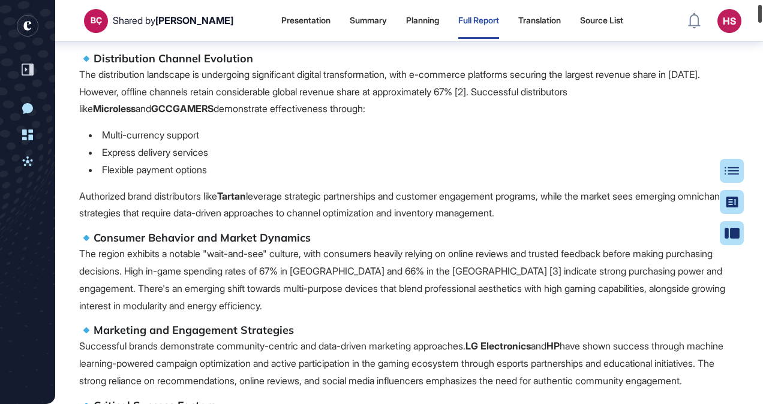
scroll to position [850, 0]
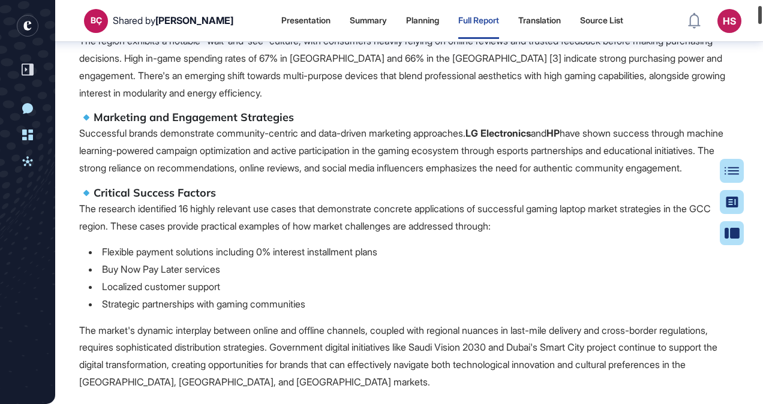
click at [759, 10] on div at bounding box center [760, 15] width 4 height 18
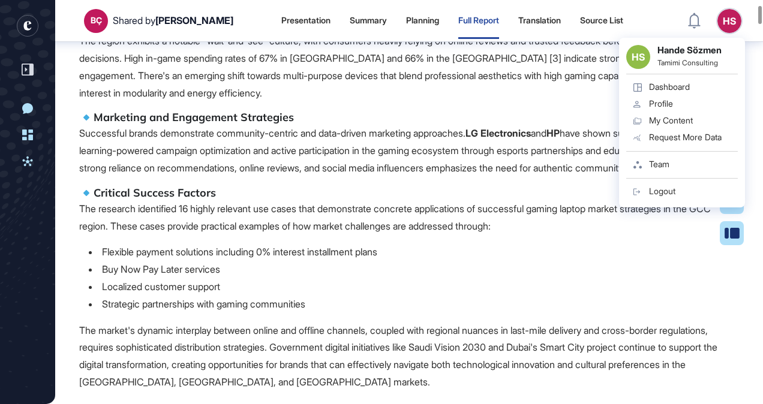
click at [367, 176] on p "Successful brands demonstrate community-centric and data-driven marketing appro…" at bounding box center [409, 151] width 660 height 52
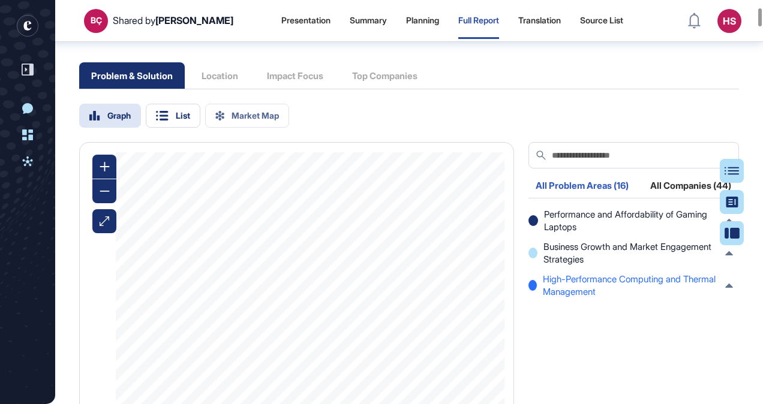
scroll to position [1306, 0]
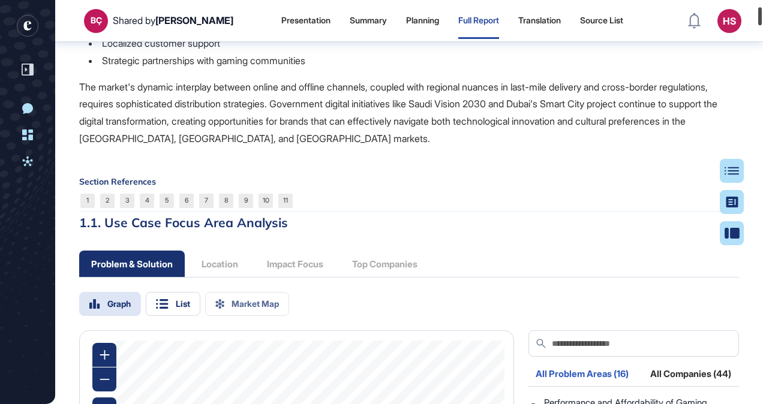
click at [762, 19] on div at bounding box center [760, 16] width 4 height 18
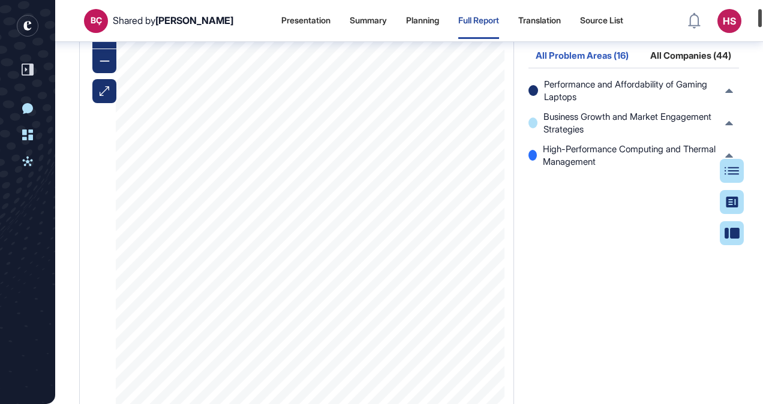
click at [760, 17] on div at bounding box center [760, 18] width 4 height 18
click at [590, 228] on div "Performance and Affordability of Gaming Laptops High-Performance Gaming Laptop …" at bounding box center [633, 261] width 210 height 366
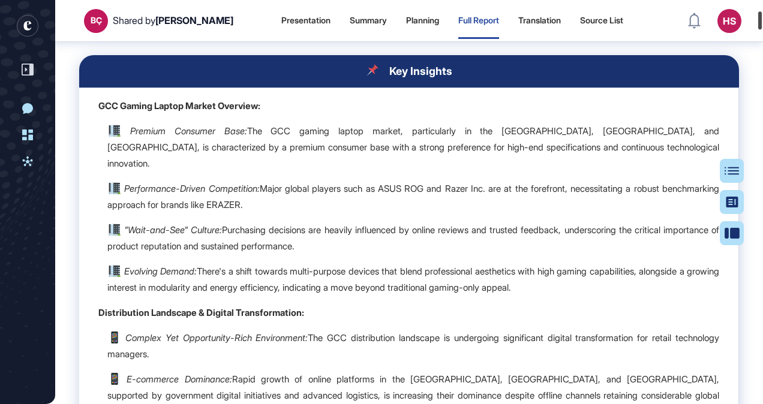
scroll to position [1837, 0]
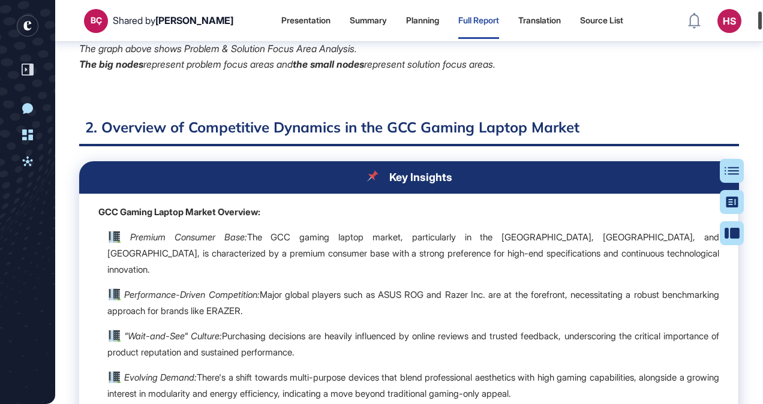
click at [759, 23] on div at bounding box center [760, 20] width 4 height 18
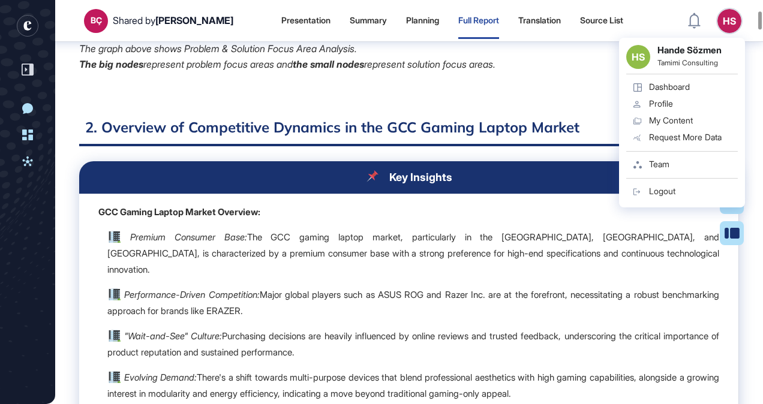
click at [323, 319] on p "Performance-Driven Competition: Major global players such as ASUS ROG and Razer…" at bounding box center [413, 303] width 612 height 32
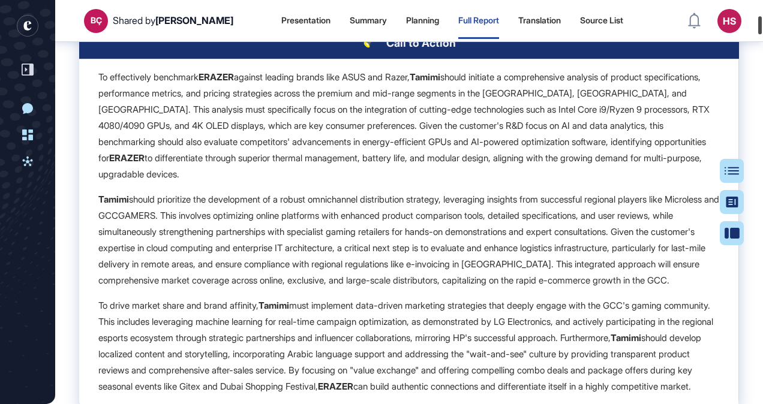
scroll to position [2581, 0]
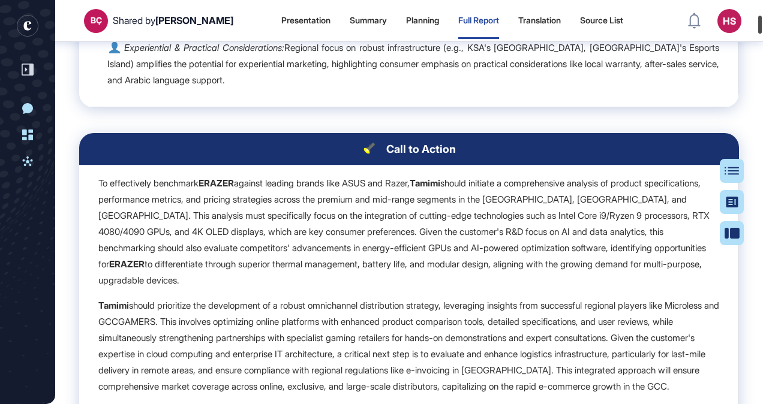
click at [759, 27] on div at bounding box center [760, 25] width 4 height 18
click at [503, 324] on p "[PERSON_NAME] should prioritize the development of a robust omnichannel distrib…" at bounding box center [408, 345] width 621 height 97
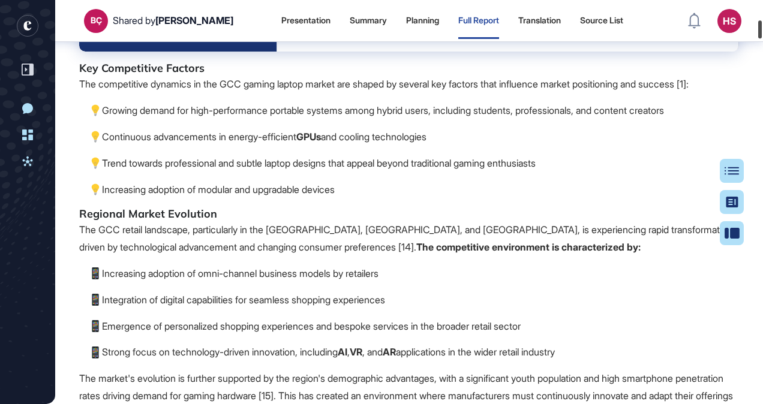
scroll to position [3537, 0]
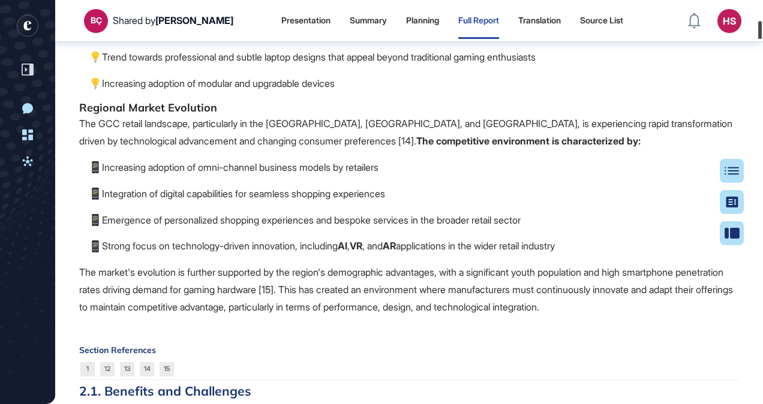
drag, startPoint x: 762, startPoint y: 25, endPoint x: 765, endPoint y: 31, distance: 6.2
click at [762, 31] on html "BÇ Shared by [PERSON_NAME] Presentation Summary Planning Full Report Translatio…" at bounding box center [381, 202] width 763 height 404
click at [759, 23] on div at bounding box center [760, 30] width 4 height 18
click at [618, 92] on p "Increasing adoption of modular and upgradable devices" at bounding box center [413, 83] width 651 height 17
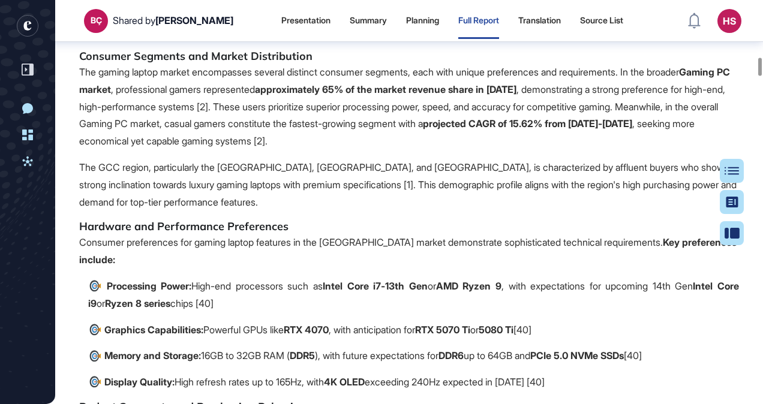
scroll to position [10061, 0]
